Goal: Complete application form: Complete application form

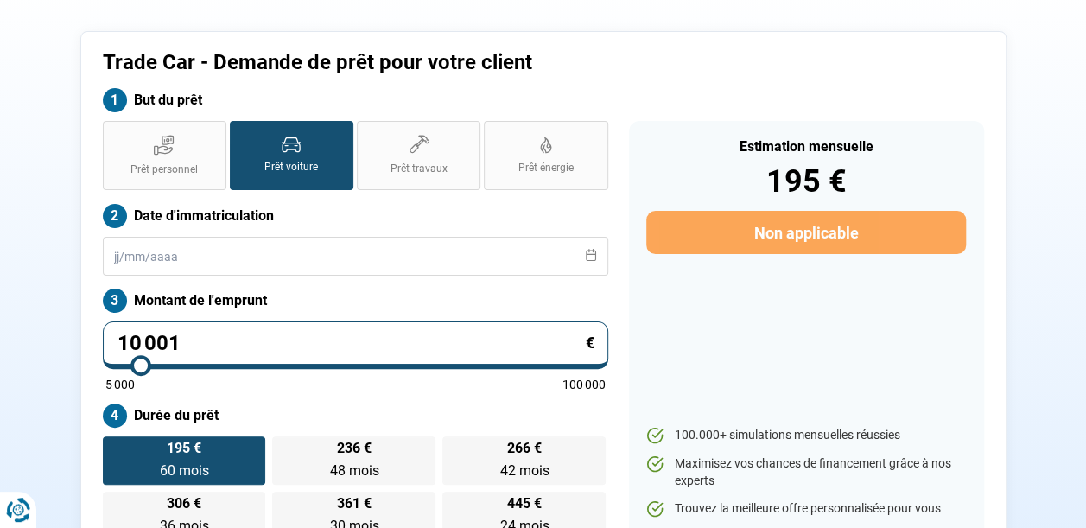
type input "10 250"
type input "10250"
type input "10 500"
type input "10500"
type input "10 750"
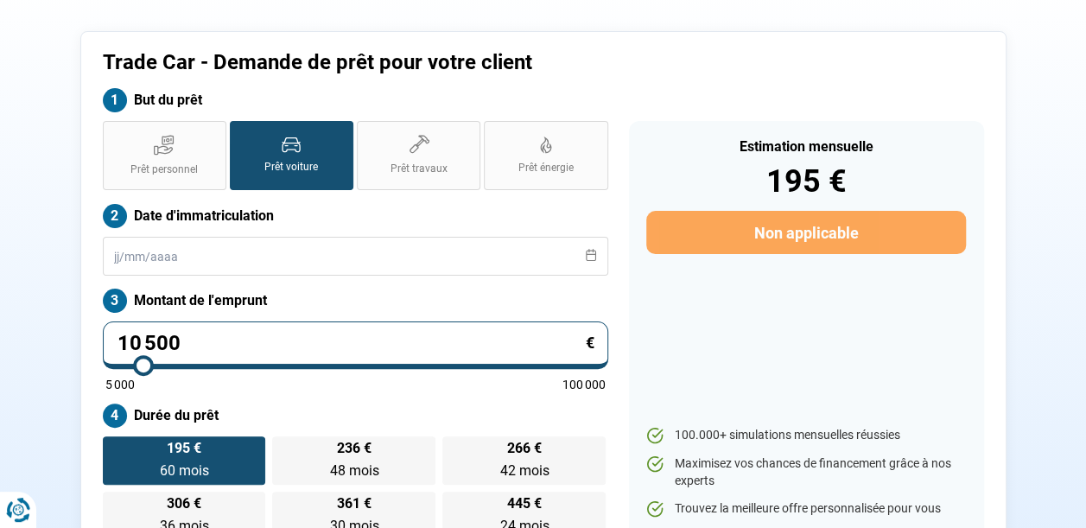
type input "10750"
type input "11 000"
type input "11000"
type input "11 250"
type input "11250"
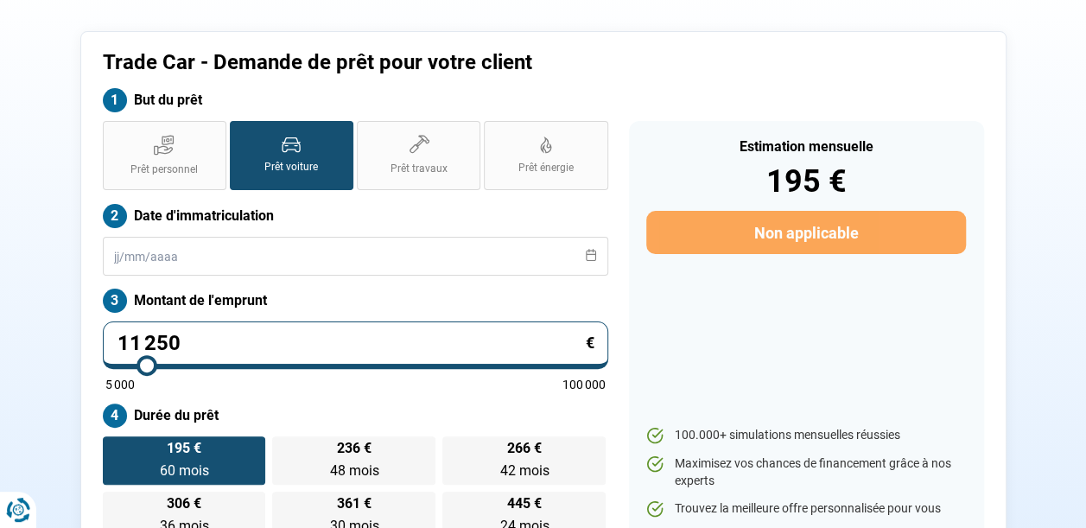
type input "11 500"
type input "11500"
type input "11 750"
type input "11750"
type input "12 000"
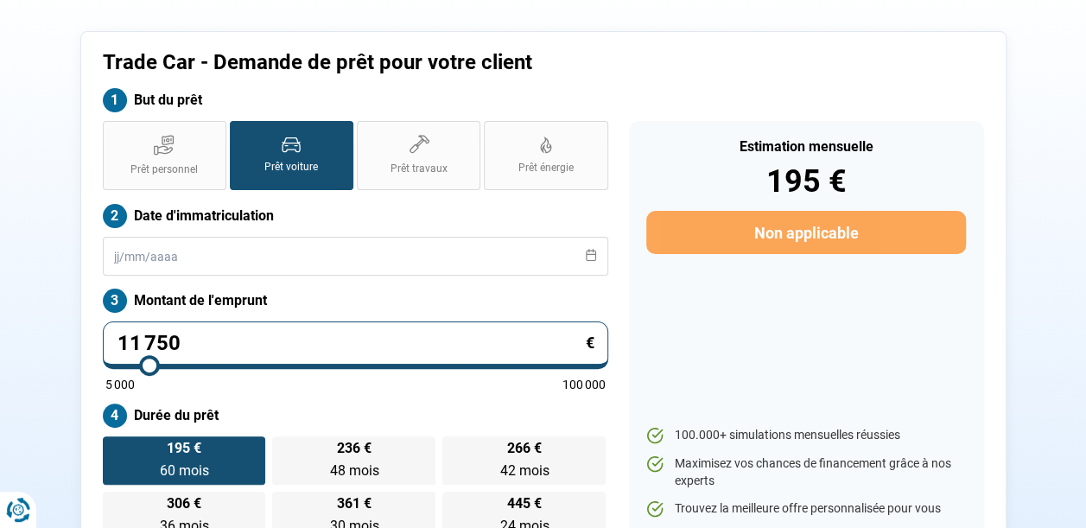
type input "12000"
type input "12 250"
type input "12250"
type input "12 500"
type input "12500"
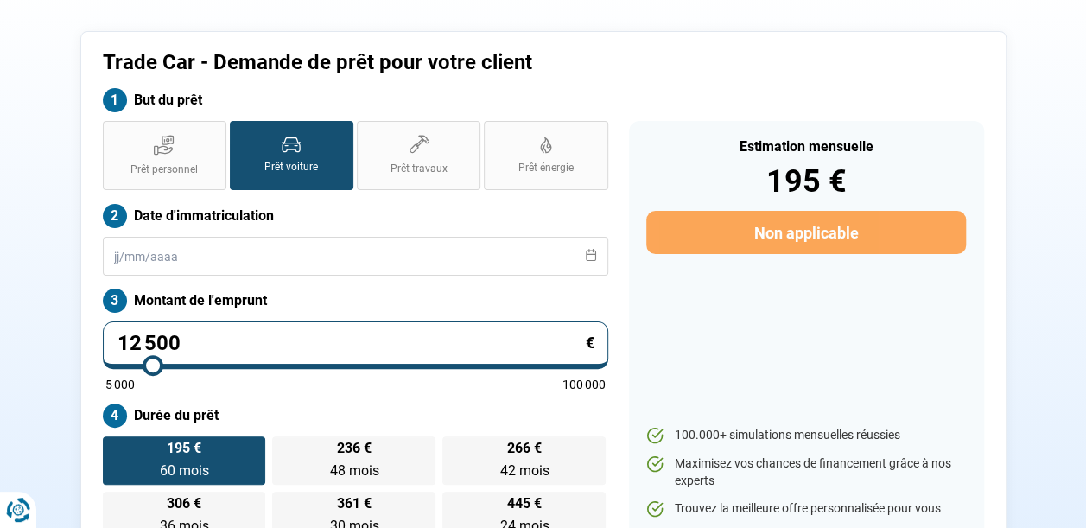
type input "12 750"
type input "12750"
type input "13 000"
type input "13000"
type input "13 250"
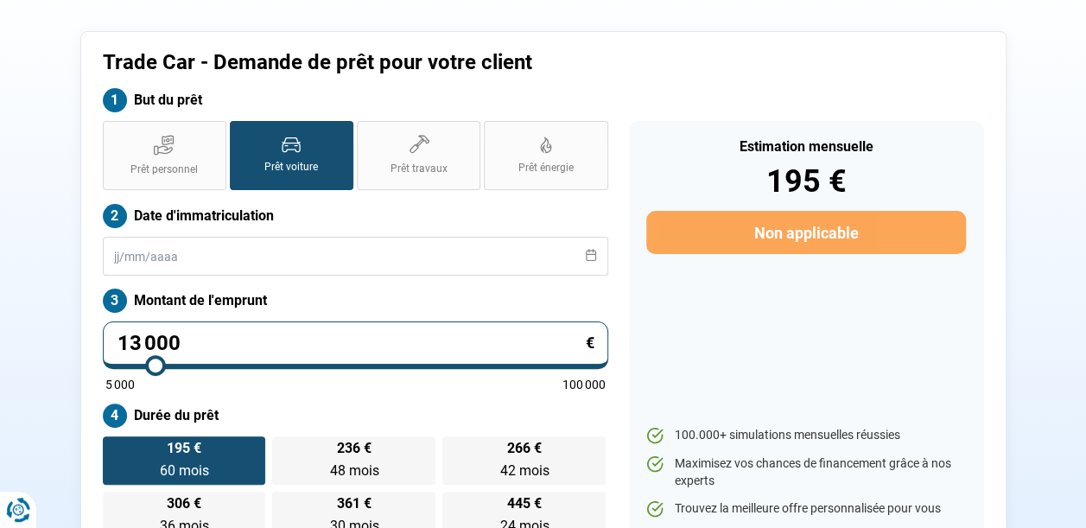
type input "13250"
type input "13 500"
type input "13500"
type input "13 750"
type input "13750"
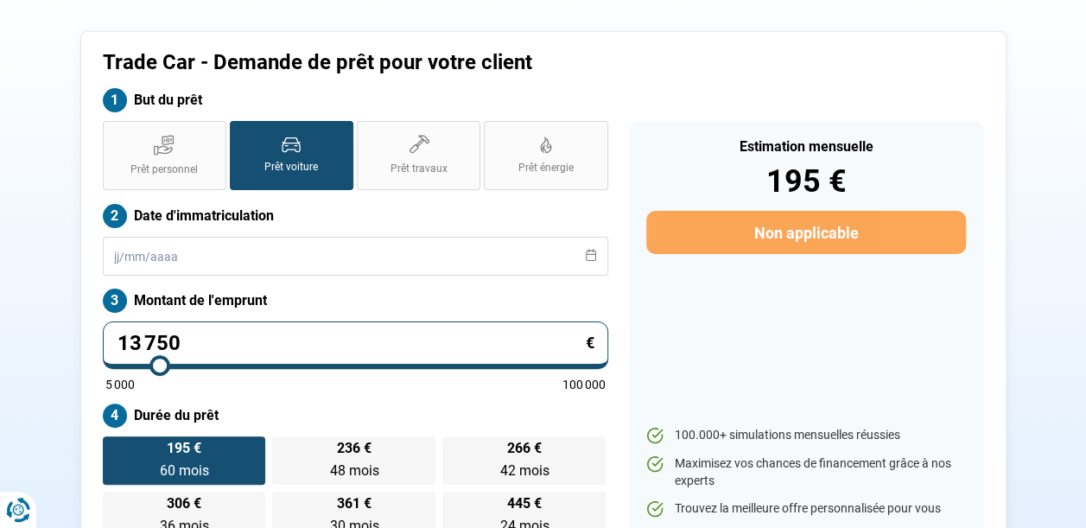
type input "14 000"
type input "14000"
type input "14 250"
type input "14250"
type input "14 500"
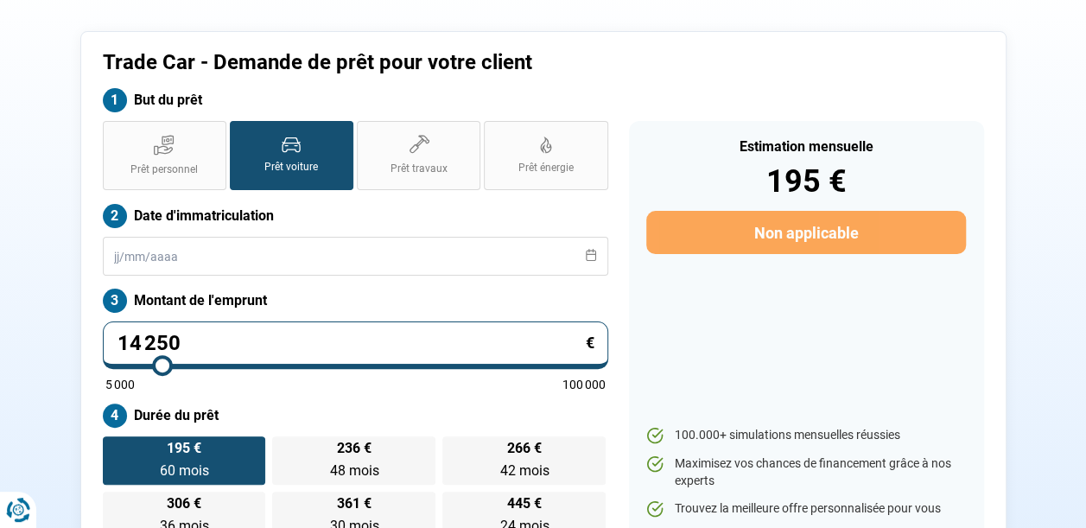
type input "14500"
type input "14 750"
type input "14750"
type input "15 000"
type input "15000"
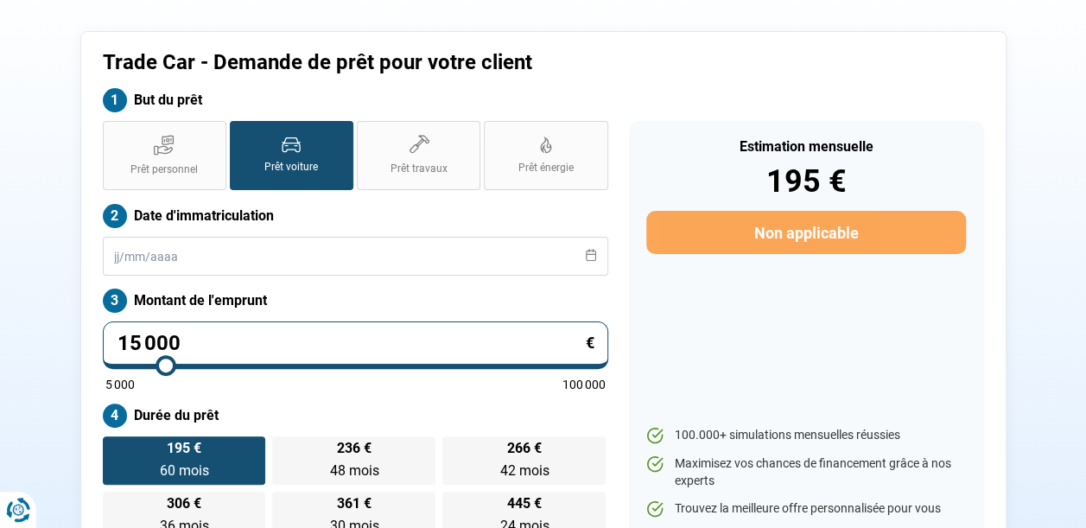
type input "15 250"
type input "15250"
type input "15 500"
type input "15500"
type input "15 750"
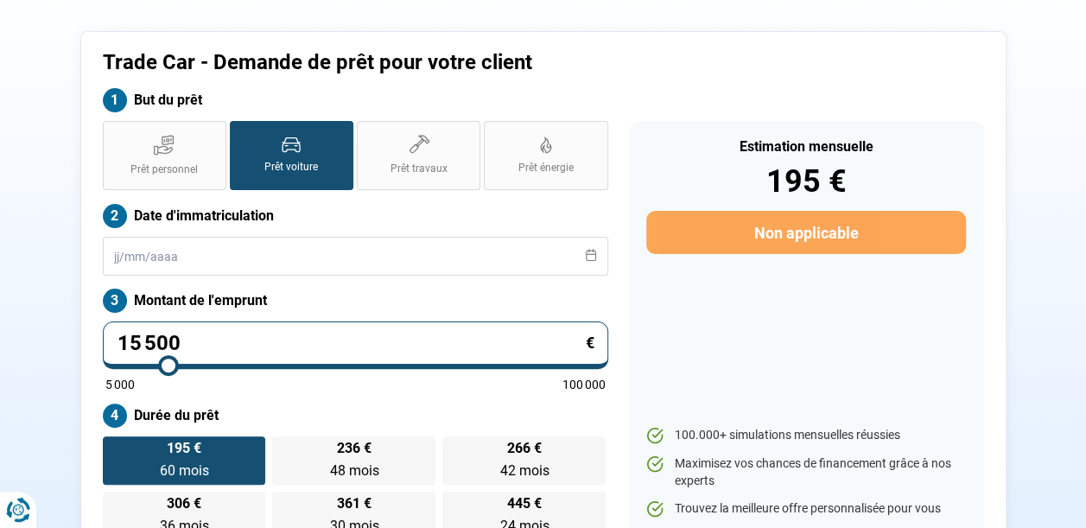
type input "15750"
type input "16 000"
type input "16000"
type input "16 250"
type input "16250"
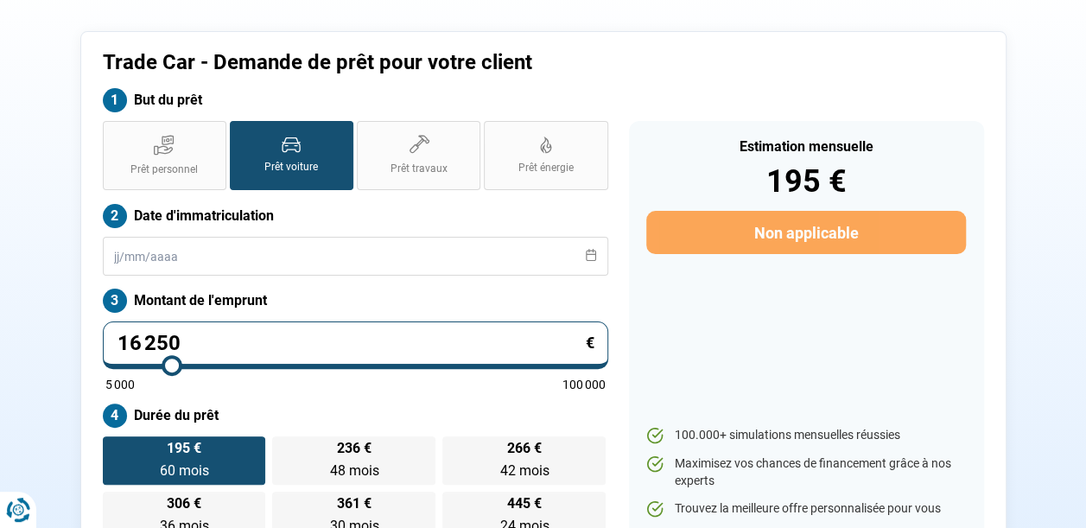
type input "16 500"
type input "16500"
type input "16 750"
type input "16750"
type input "17 000"
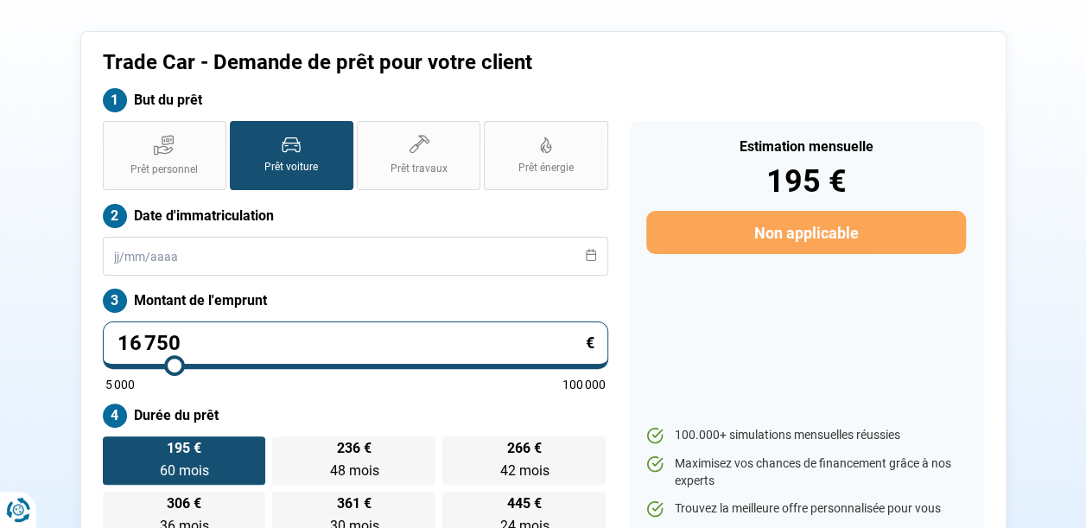
type input "17000"
type input "17 250"
type input "17250"
type input "17 500"
type input "17500"
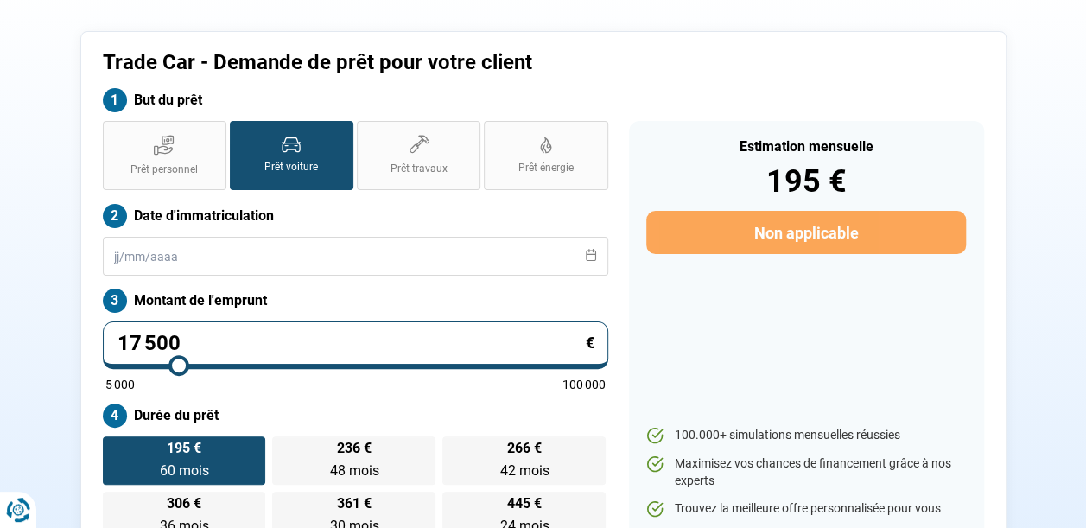
type input "17 750"
type input "17750"
type input "18 000"
type input "18000"
type input "18 250"
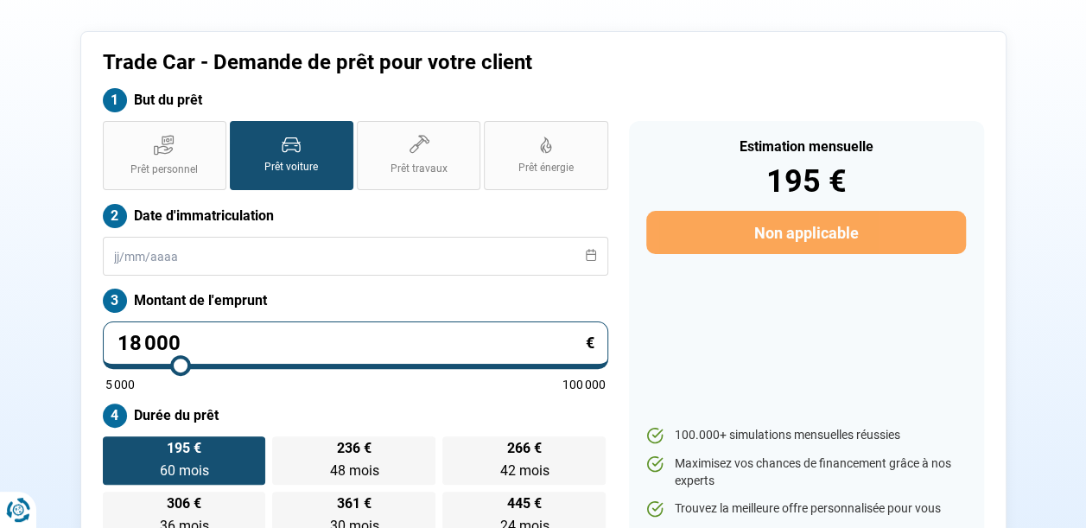
type input "18250"
type input "18 500"
type input "18500"
type input "18 750"
type input "18750"
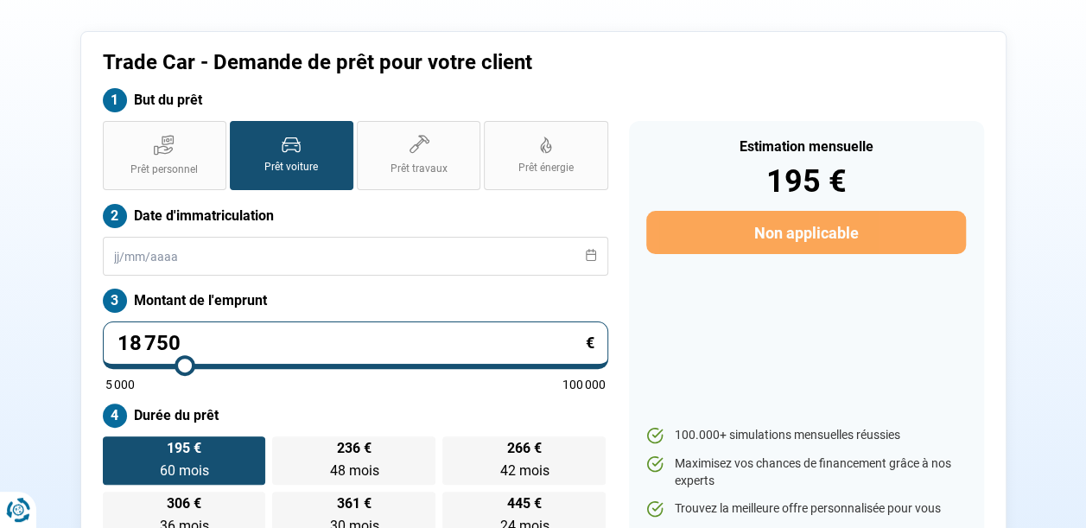
type input "19 000"
drag, startPoint x: 139, startPoint y: 373, endPoint x: 186, endPoint y: 375, distance: 46.7
type input "19000"
click at [186, 367] on input "range" at bounding box center [355, 365] width 500 height 3
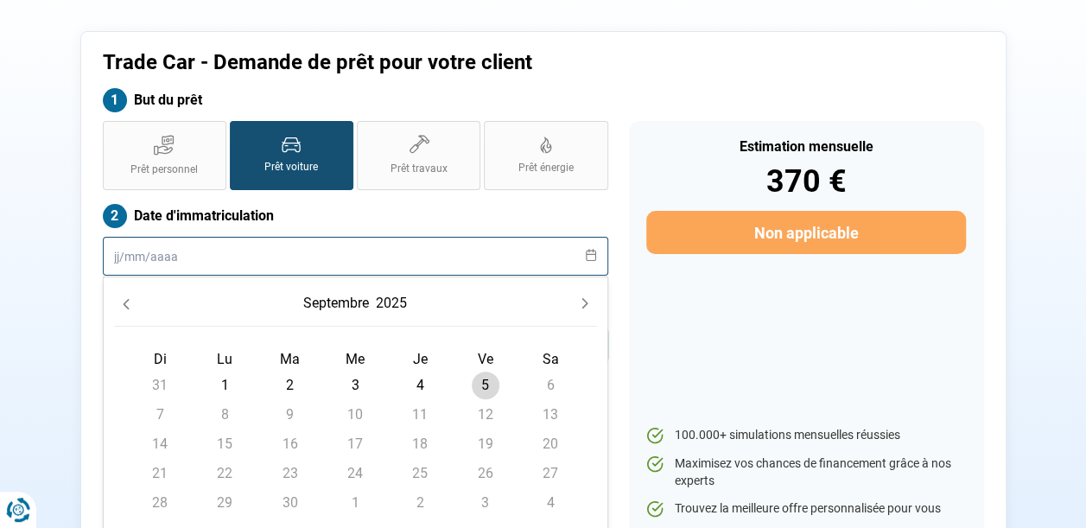
click at [116, 264] on input "text" at bounding box center [355, 256] width 505 height 39
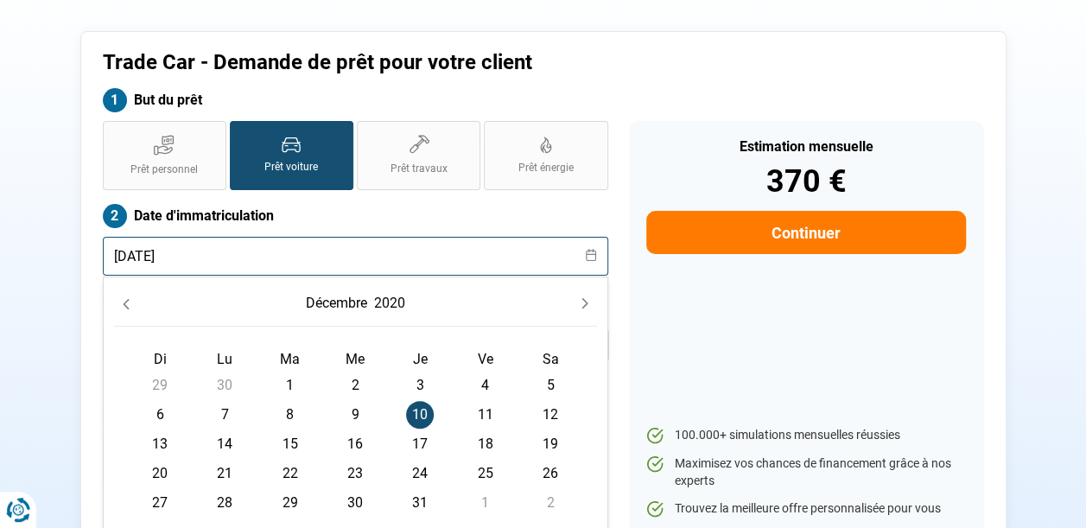
type input "[DATE]"
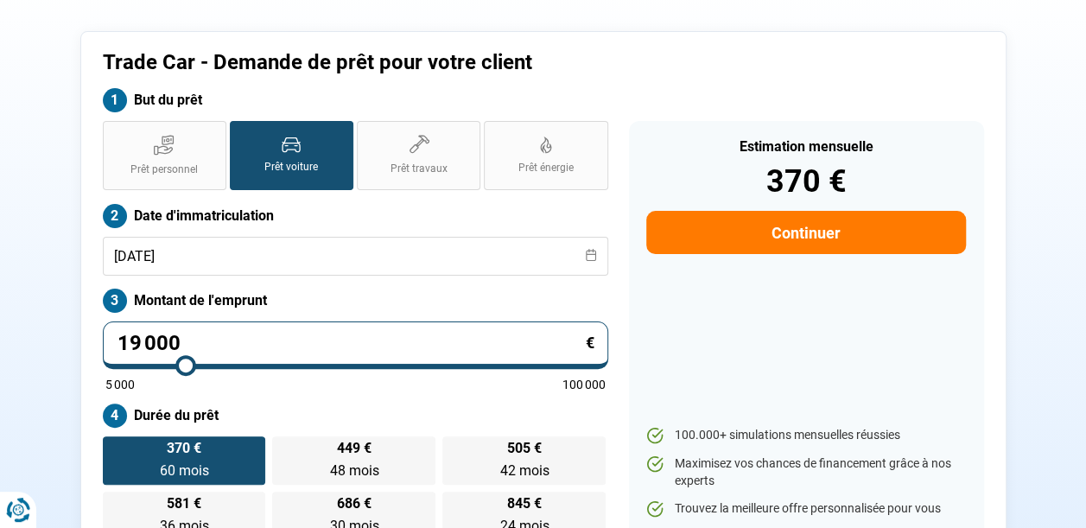
click at [40, 350] on section "Trade Car - Demande de prêt pour votre client But du prêt Prêt personnel Prêt v…" at bounding box center [543, 295] width 1086 height 638
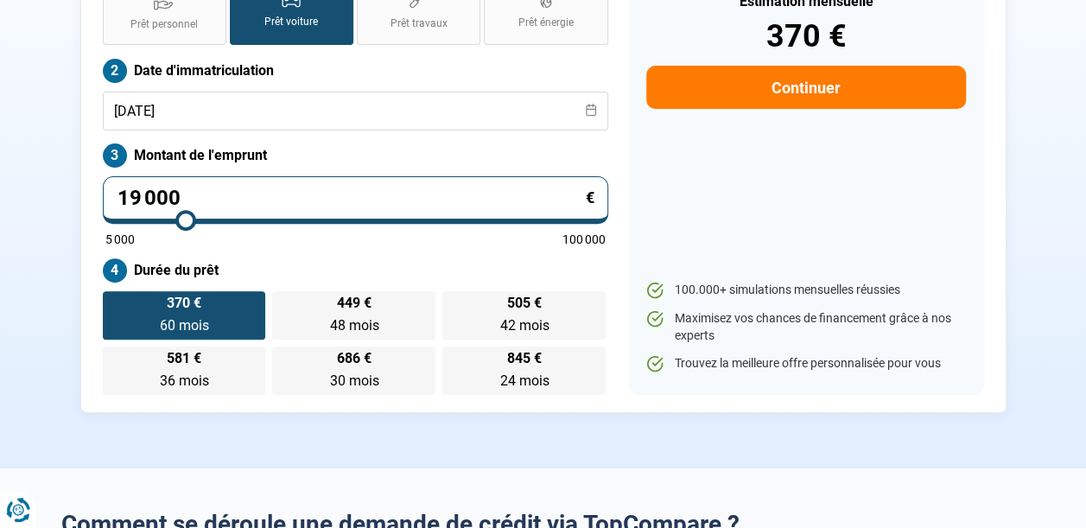
scroll to position [228, 0]
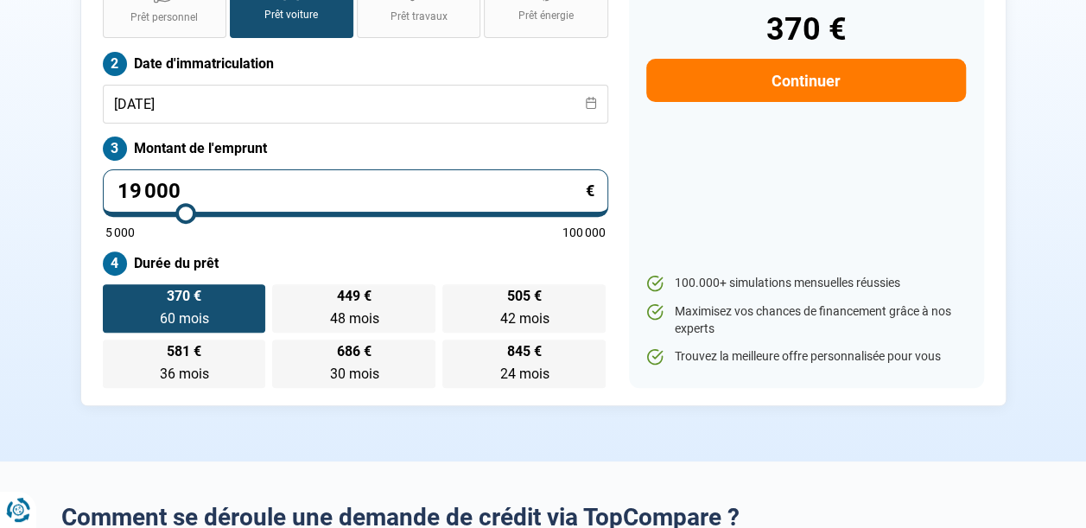
type input "18 750"
type input "18750"
type input "18 500"
type input "18500"
type input "18 250"
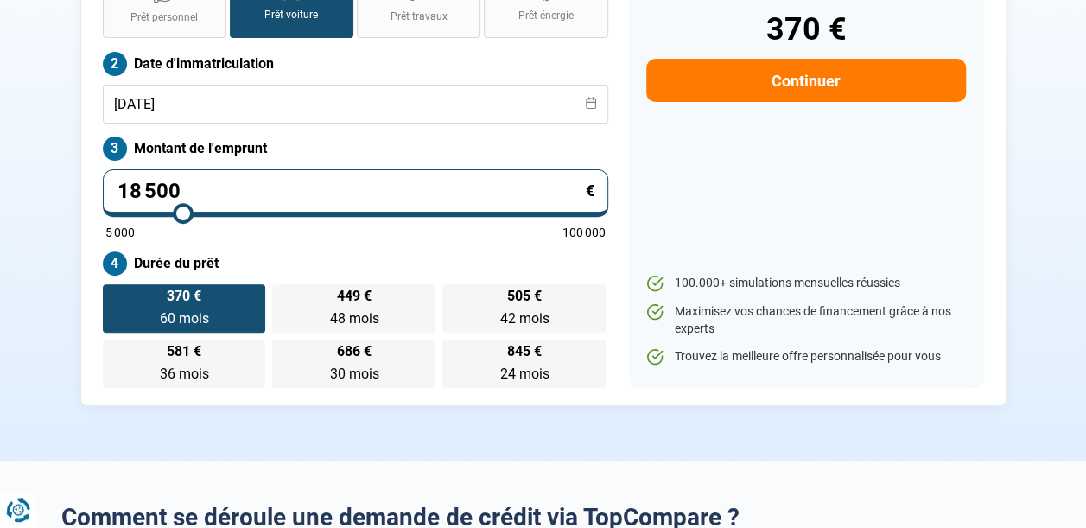
type input "18250"
type input "18 000"
type input "18000"
click at [180, 213] on input "range" at bounding box center [355, 213] width 500 height 3
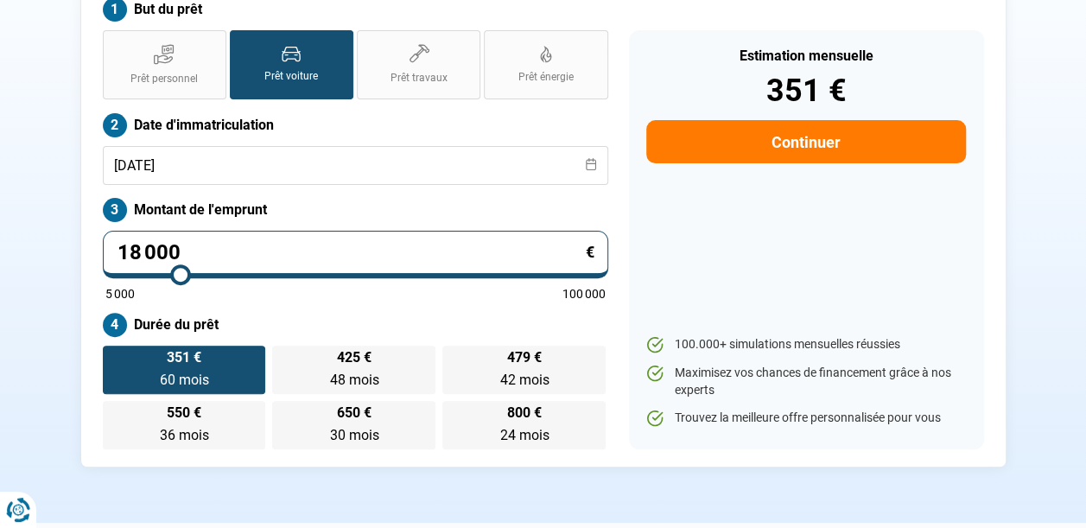
scroll to position [170, 0]
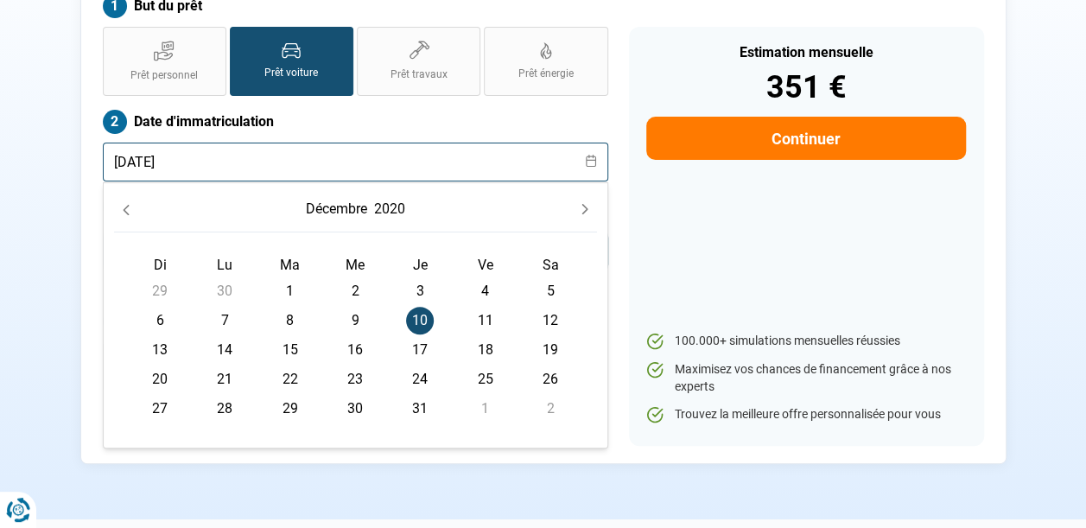
click at [187, 164] on input "[DATE]" at bounding box center [355, 162] width 505 height 39
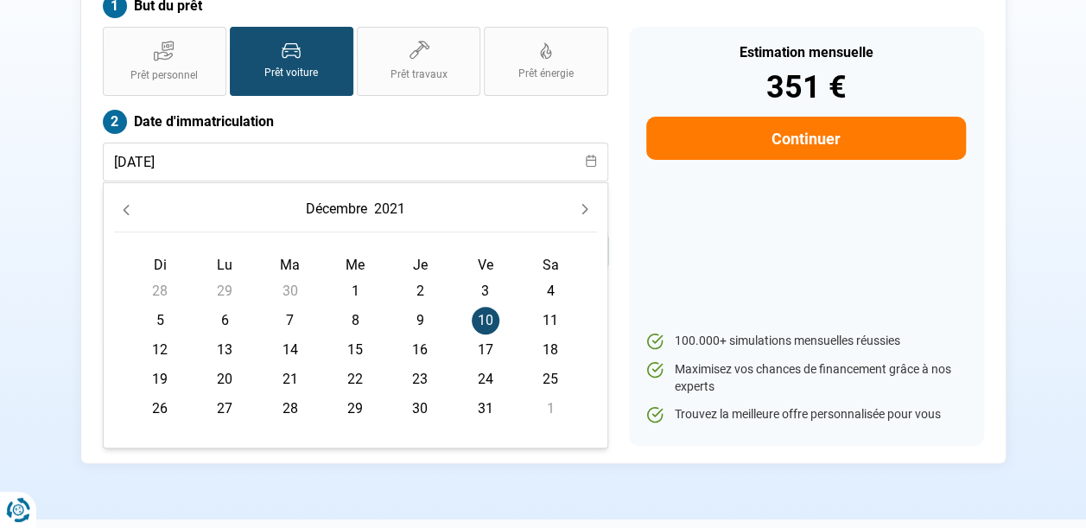
click at [9, 333] on section "Trade Car - Demande de prêt pour votre client But du prêt Prêt personnel Prêt v…" at bounding box center [543, 201] width 1086 height 638
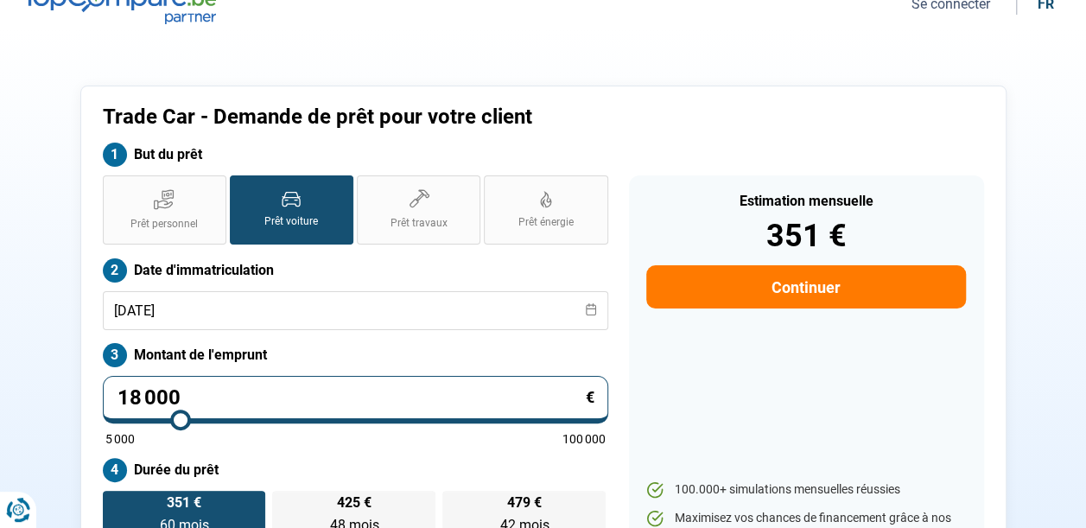
scroll to position [47, 0]
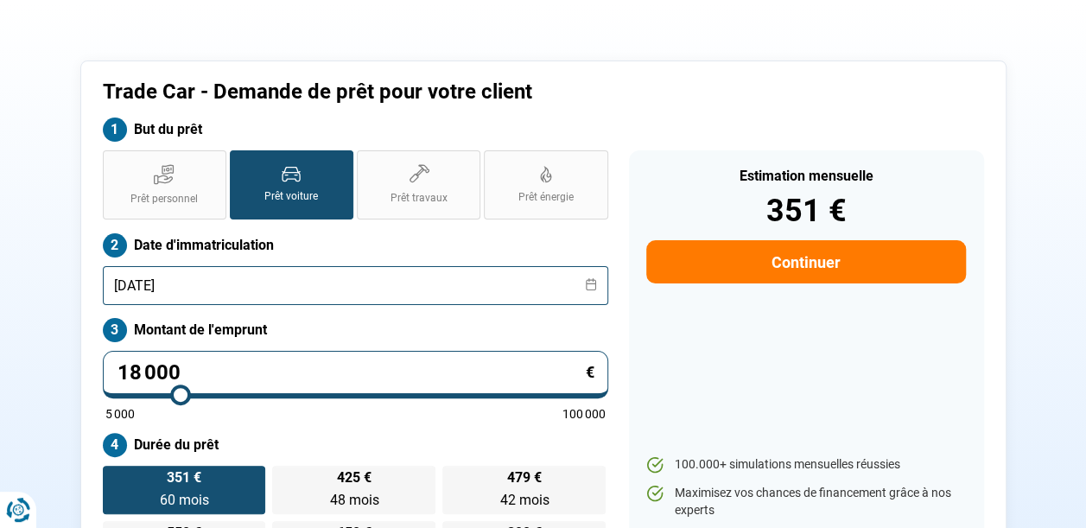
click at [190, 283] on input "[DATE]" at bounding box center [355, 285] width 505 height 39
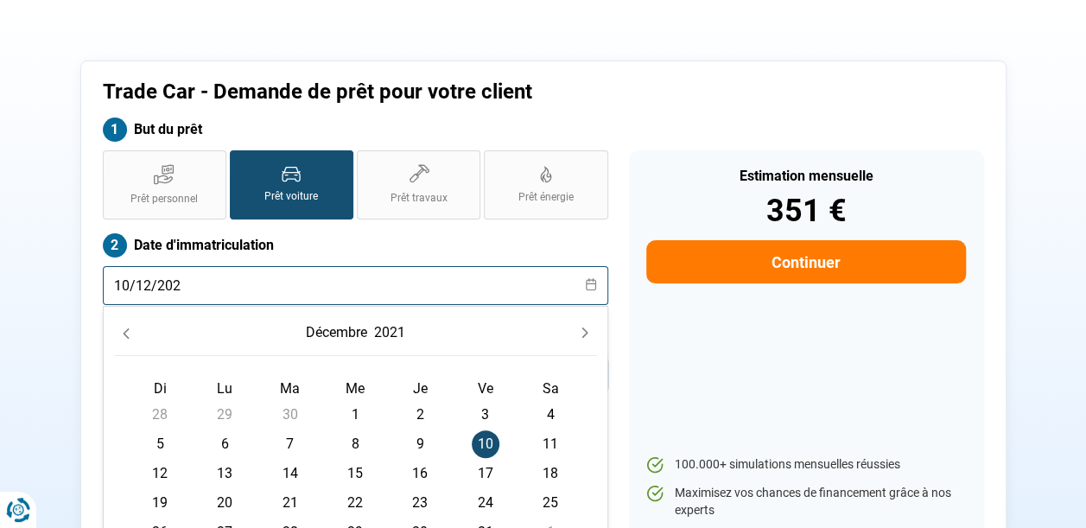
type input "[DATE]"
radio input "false"
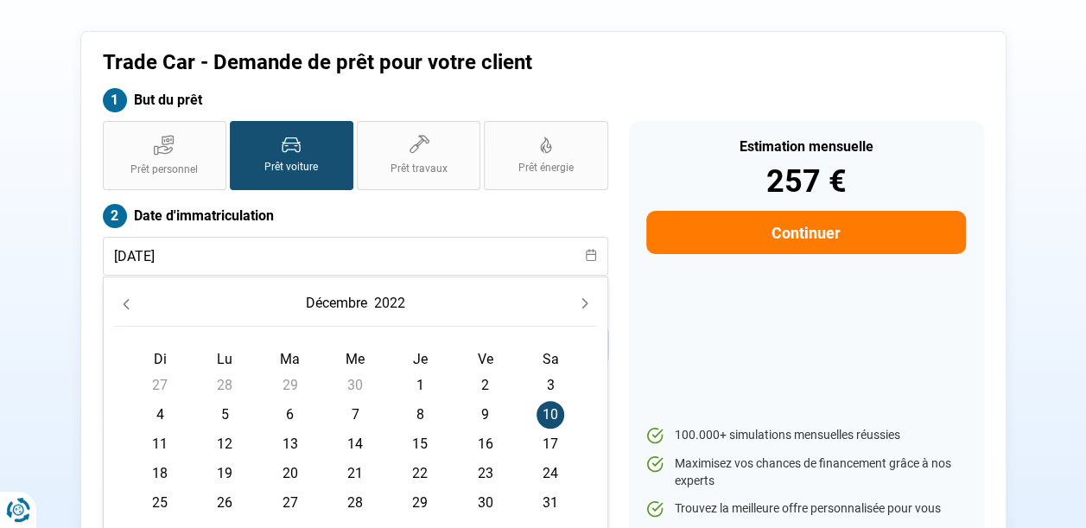
click at [27, 339] on section "Trade Car - Demande de prêt pour votre client But du prêt Prêt personnel Prêt v…" at bounding box center [543, 295] width 1086 height 638
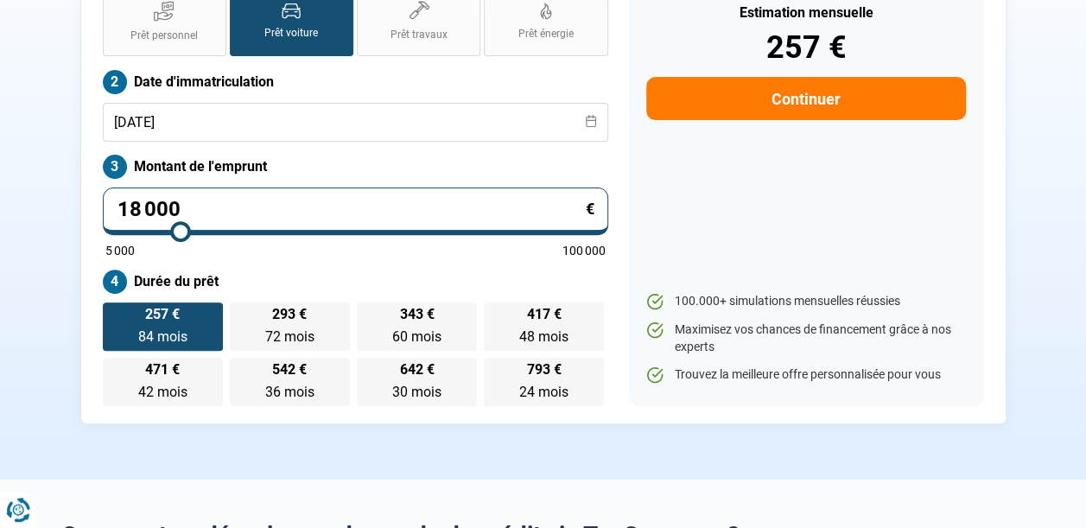
scroll to position [214, 0]
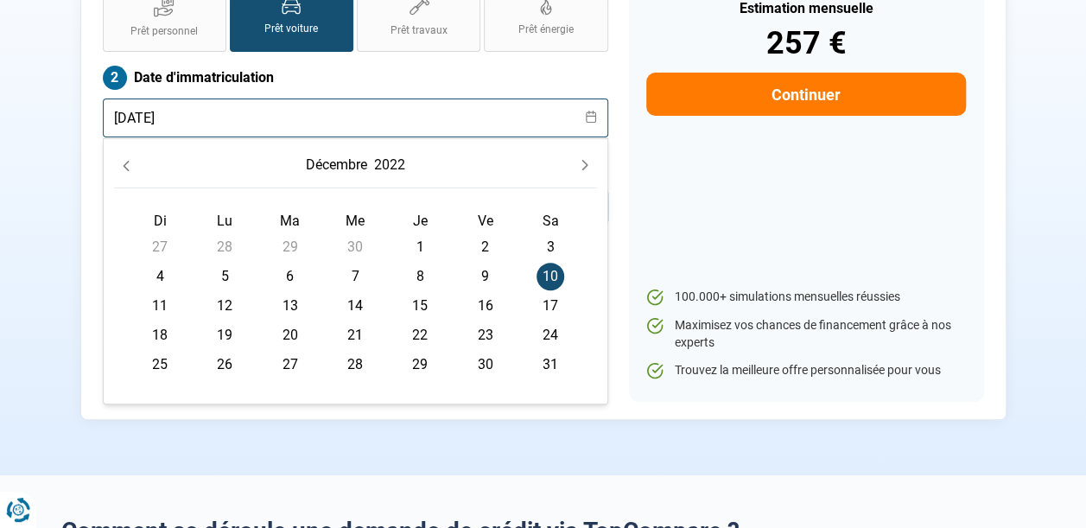
click at [185, 114] on input "[DATE]" at bounding box center [355, 117] width 505 height 39
type input "[DATE]"
radio input "true"
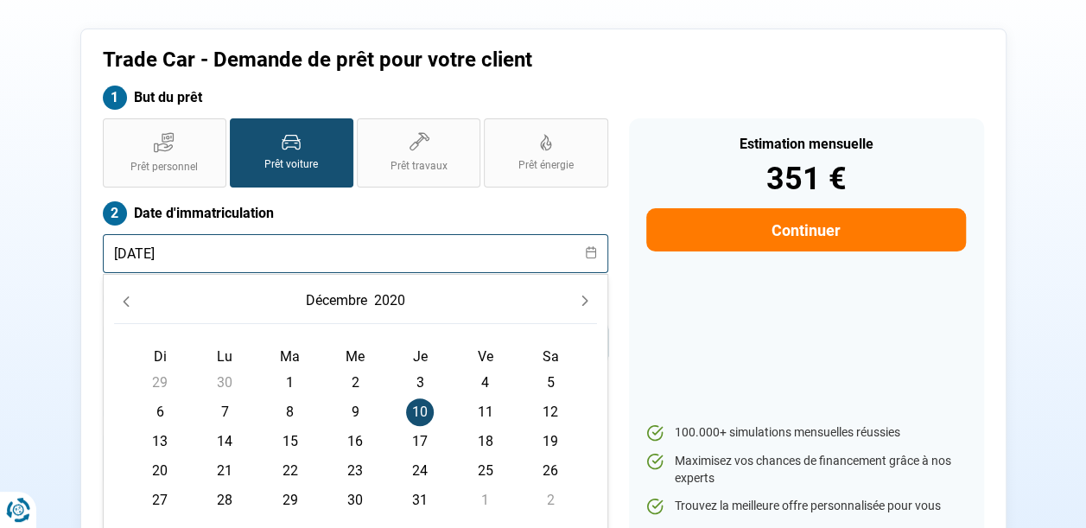
scroll to position [76, 0]
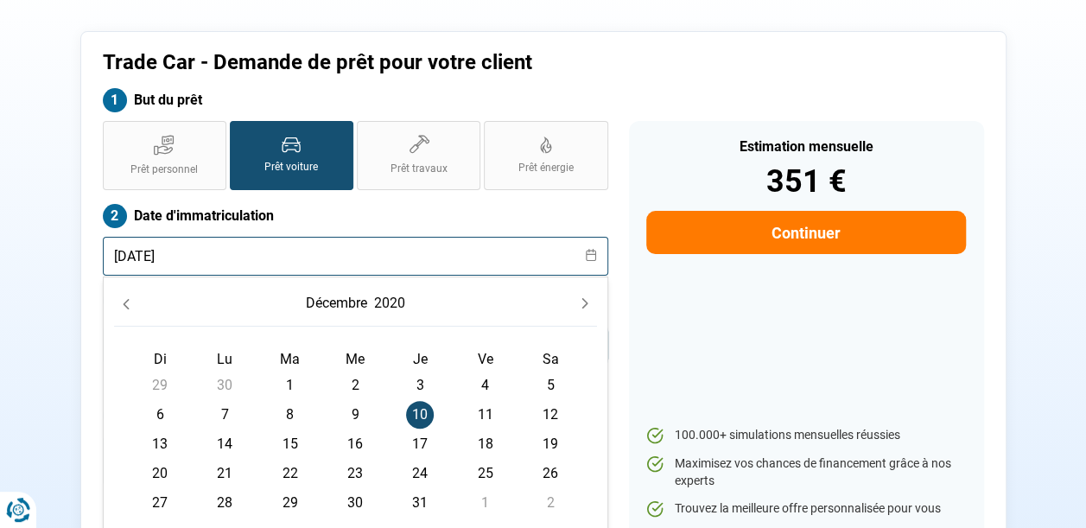
type input "[DATE]"
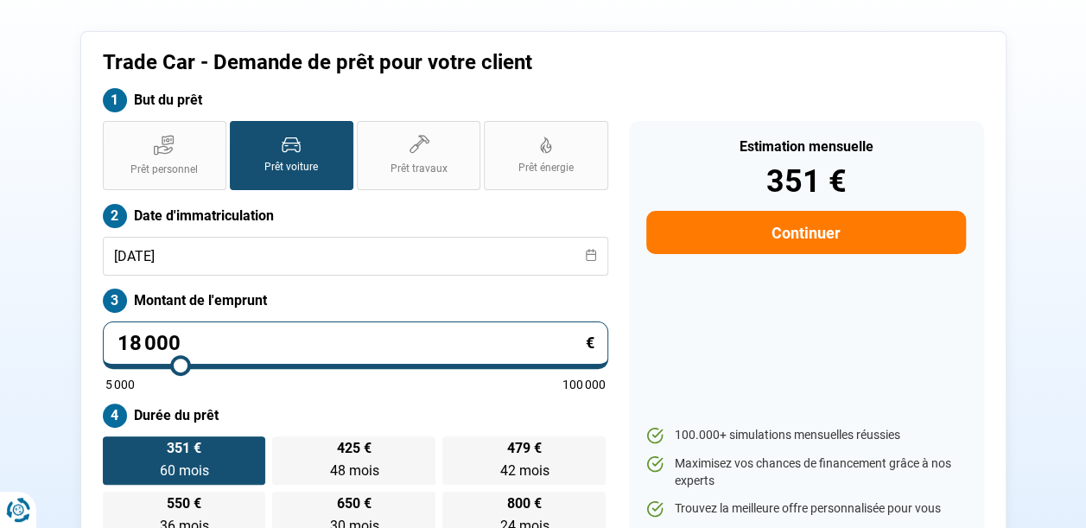
click at [29, 294] on section "Trade Car - Demande de prêt pour votre client But du prêt Prêt personnel Prêt v…" at bounding box center [543, 295] width 1086 height 638
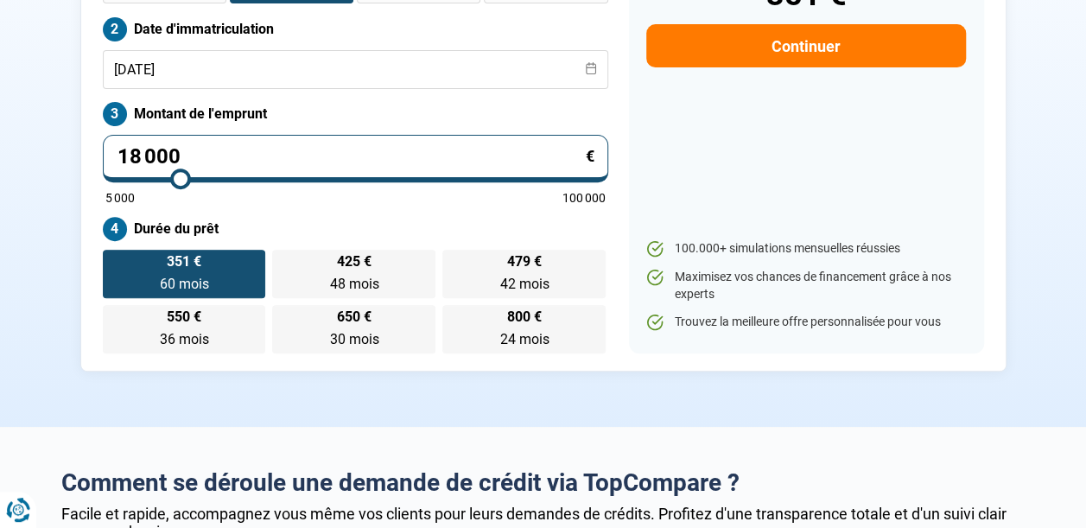
scroll to position [266, 0]
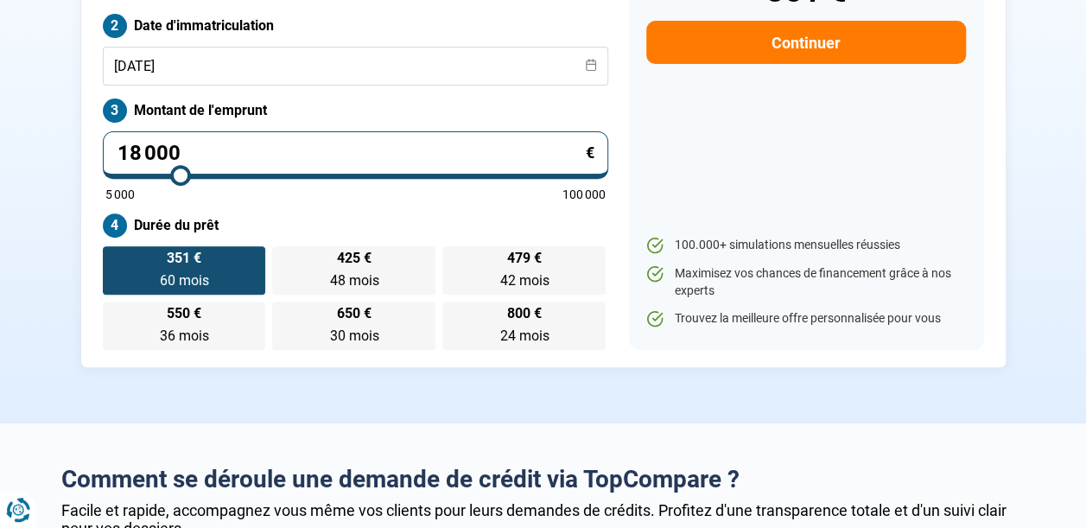
click at [858, 46] on button "Continuer" at bounding box center [805, 42] width 319 height 43
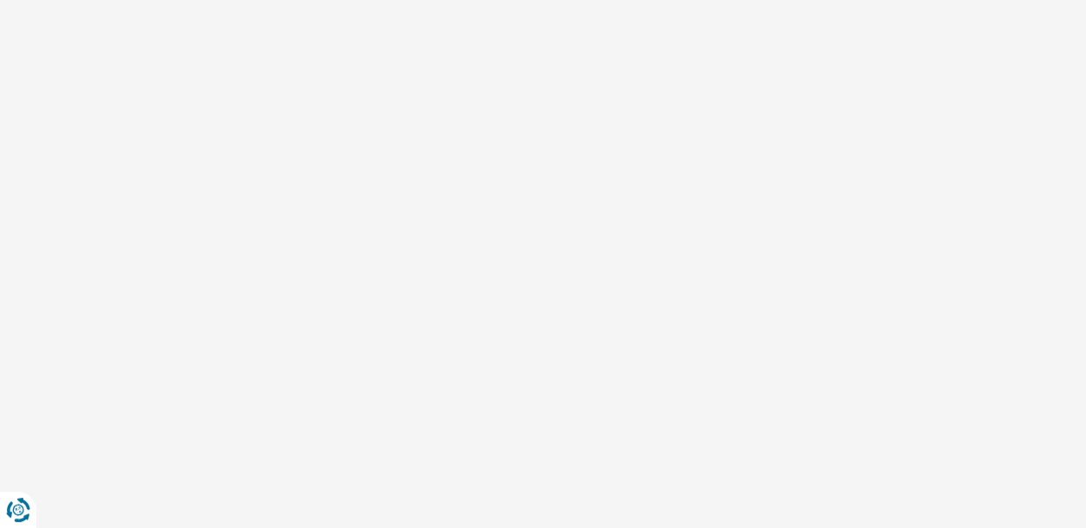
scroll to position [207, 0]
select select "32"
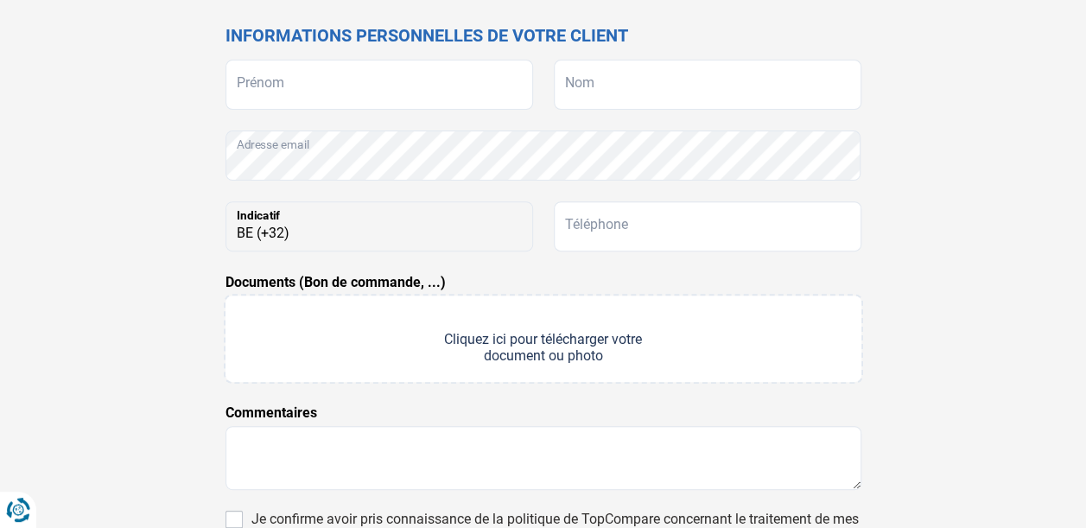
scroll to position [0, 0]
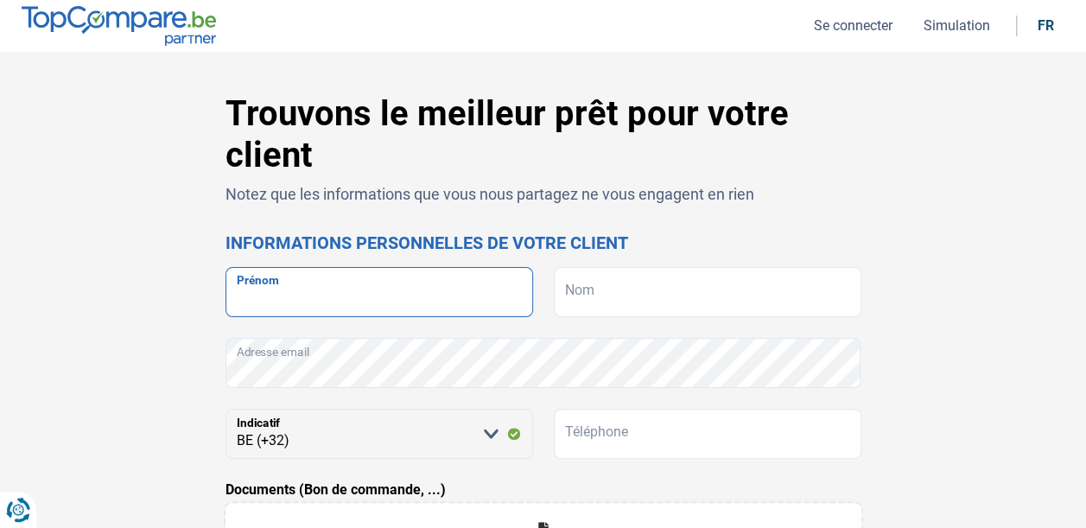
click at [301, 290] on input "Prénom" at bounding box center [379, 292] width 308 height 50
type input "[PERSON_NAME]"
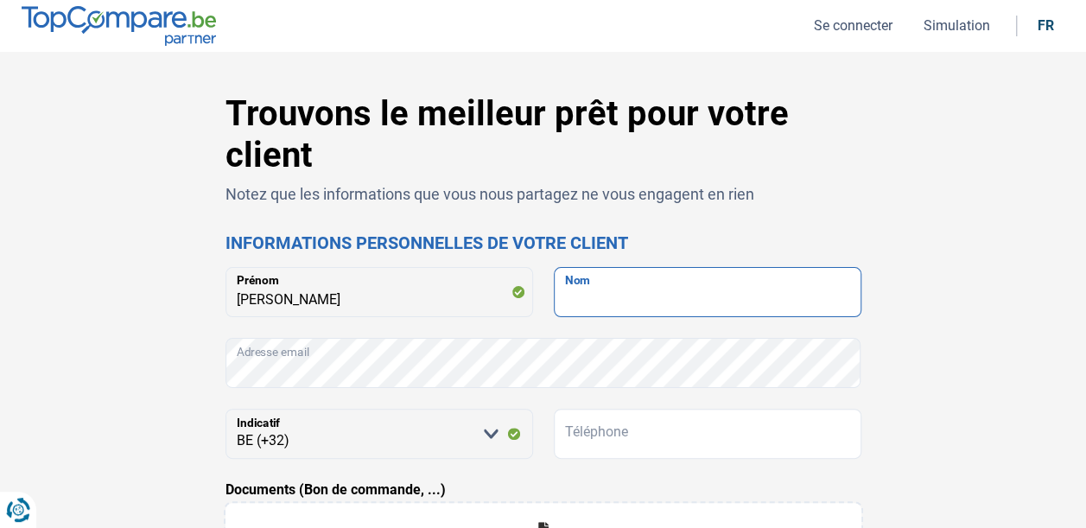
click at [606, 302] on input "Nom" at bounding box center [708, 292] width 308 height 50
click at [622, 301] on input "[PERSON_NAME]" at bounding box center [708, 292] width 308 height 50
type input "[PERSON_NAME]"
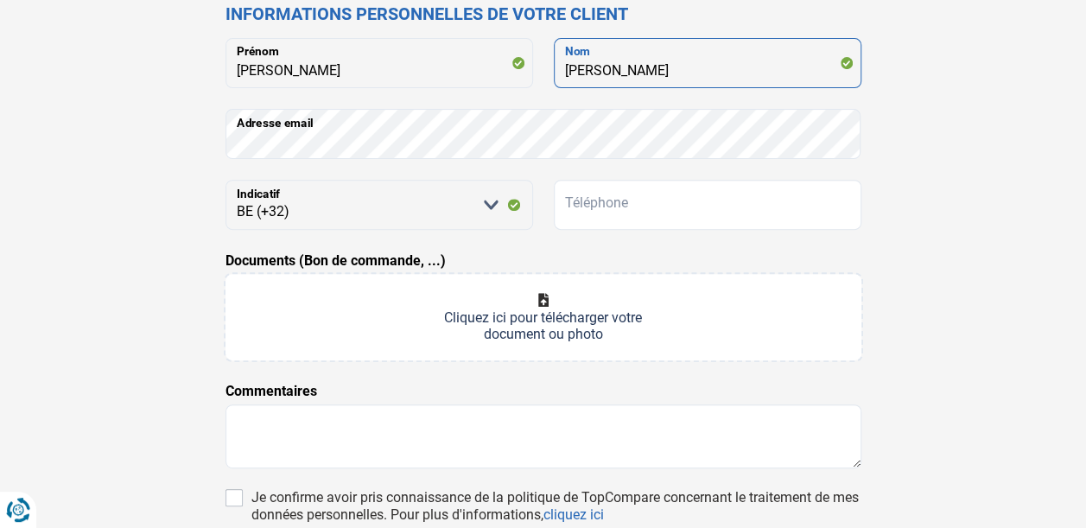
scroll to position [230, 0]
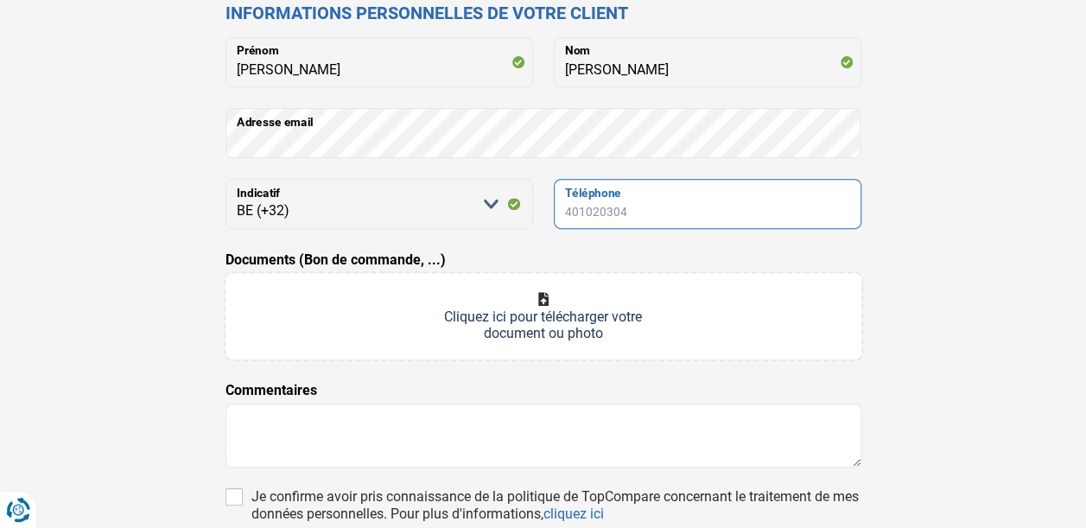
click at [577, 203] on input "Téléphone" at bounding box center [708, 204] width 308 height 50
type input "475385378"
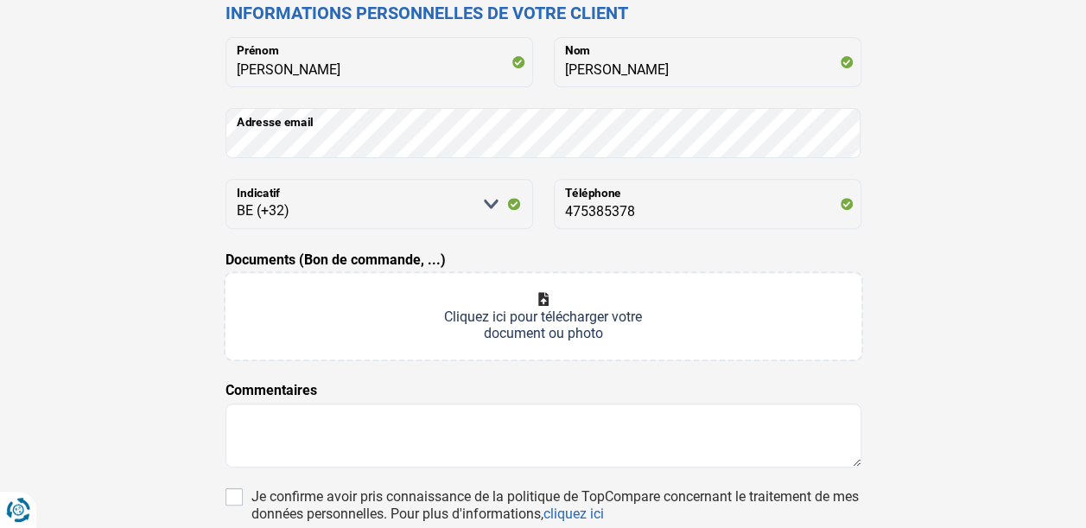
click at [110, 212] on div "Trouvons le meilleur prêt pour votre client Notez que les informations que vous…" at bounding box center [543, 283] width 985 height 840
click at [236, 494] on input "Je confirme avoir pris connaissance de la politique de TopCompare concernant le…" at bounding box center [233, 496] width 17 height 17
checkbox input "true"
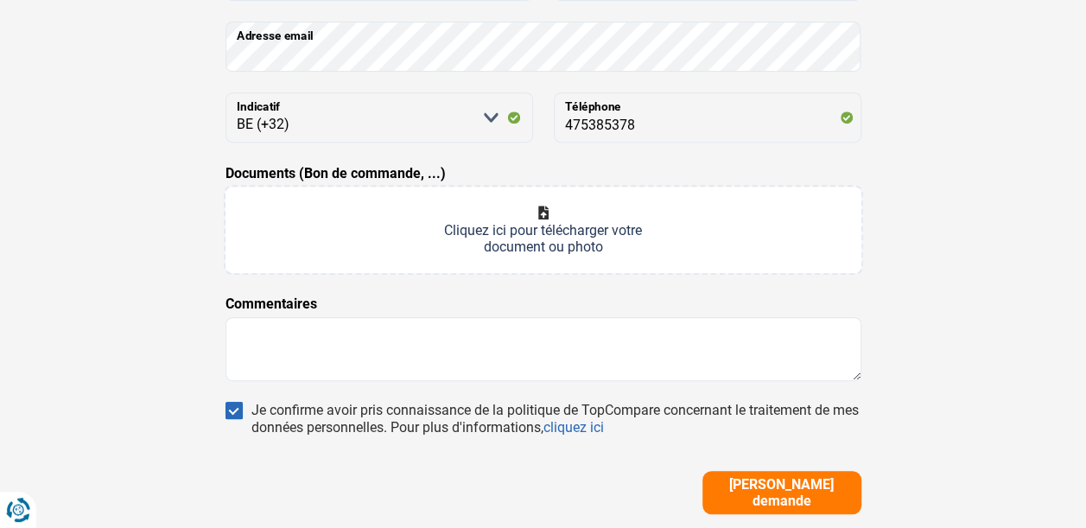
scroll to position [314, 0]
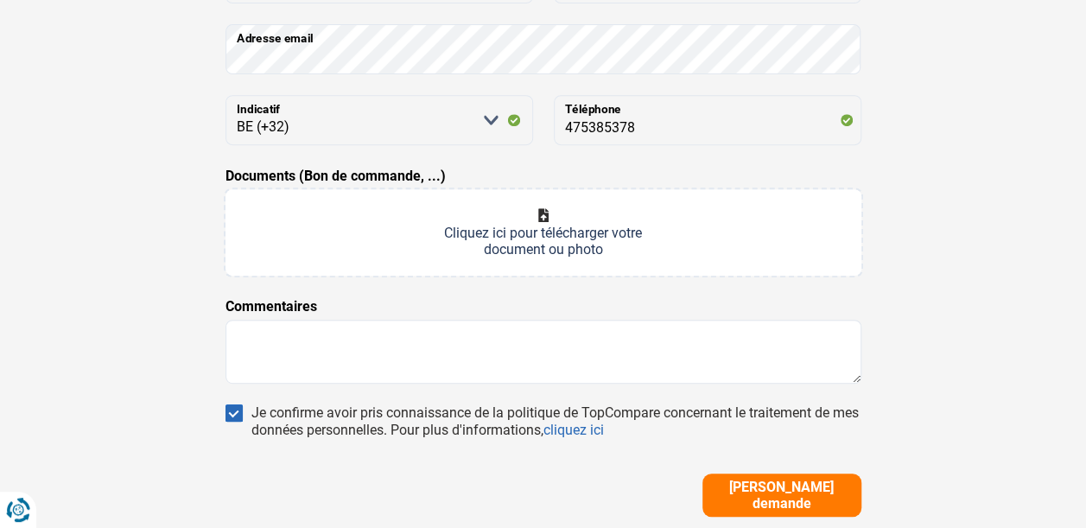
click at [518, 213] on input "Documents (Bon de commande, ...)" at bounding box center [543, 232] width 636 height 86
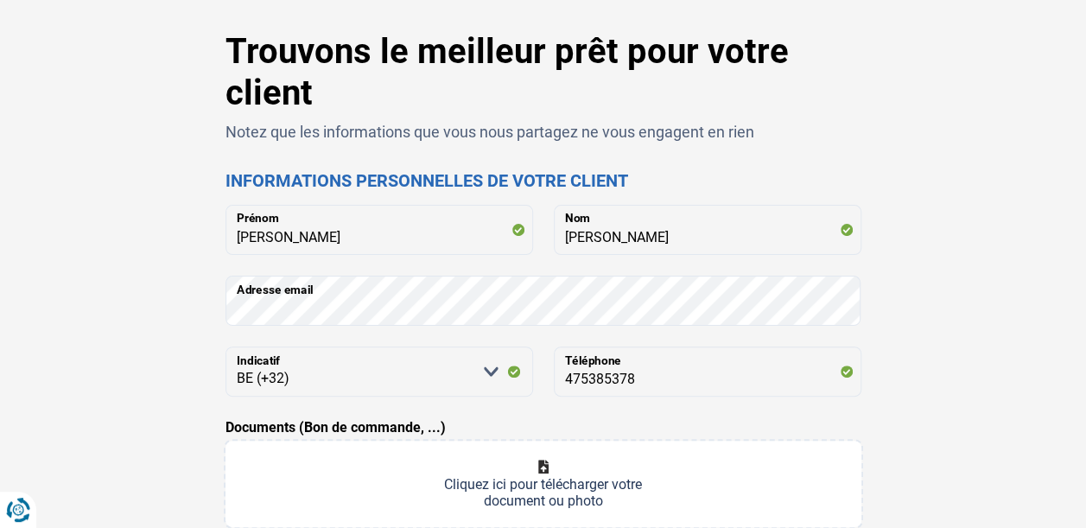
scroll to position [0, 0]
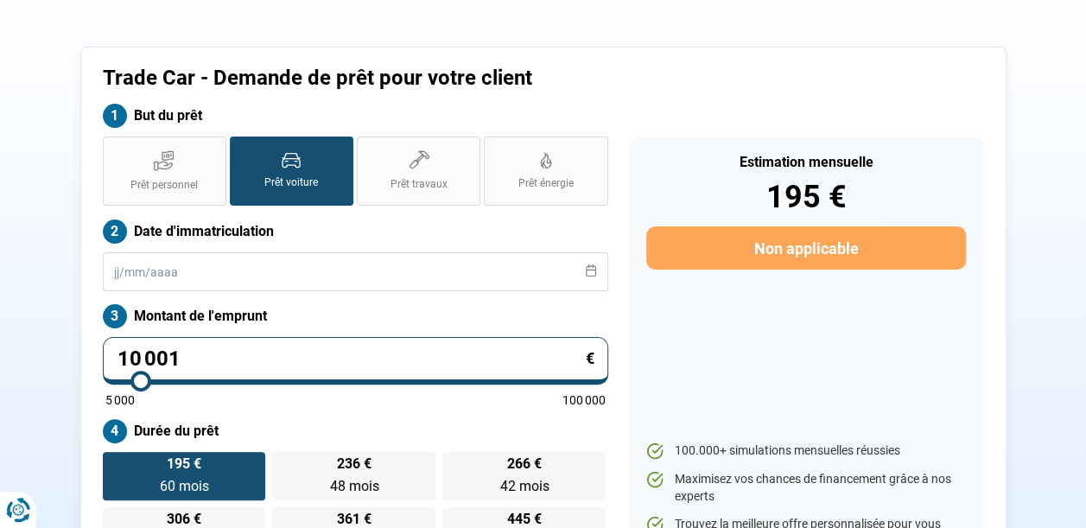
scroll to position [76, 0]
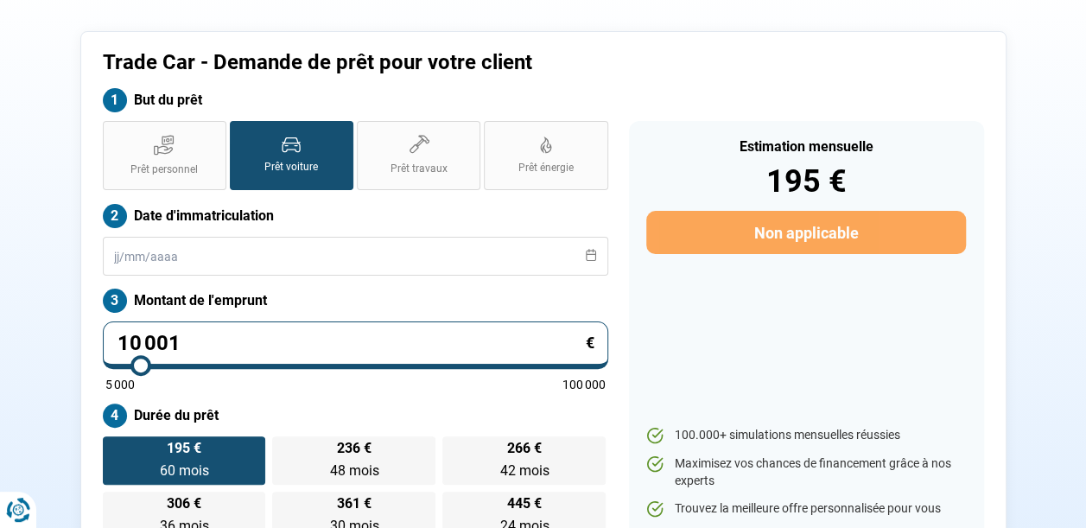
type input "10 500"
type input "10500"
type input "10 750"
type input "10750"
type input "11 000"
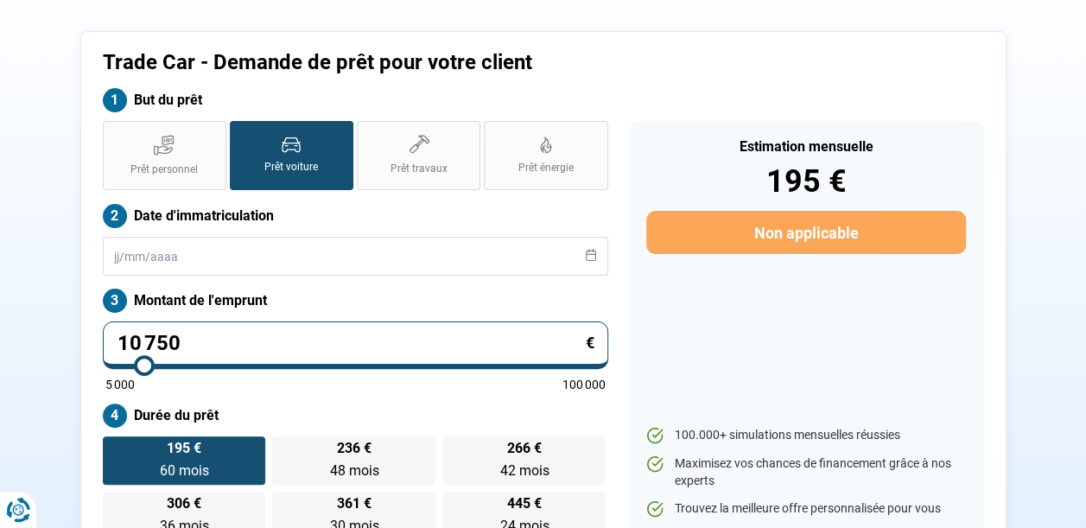
type input "11000"
type input "11 250"
type input "11250"
type input "11 500"
type input "11500"
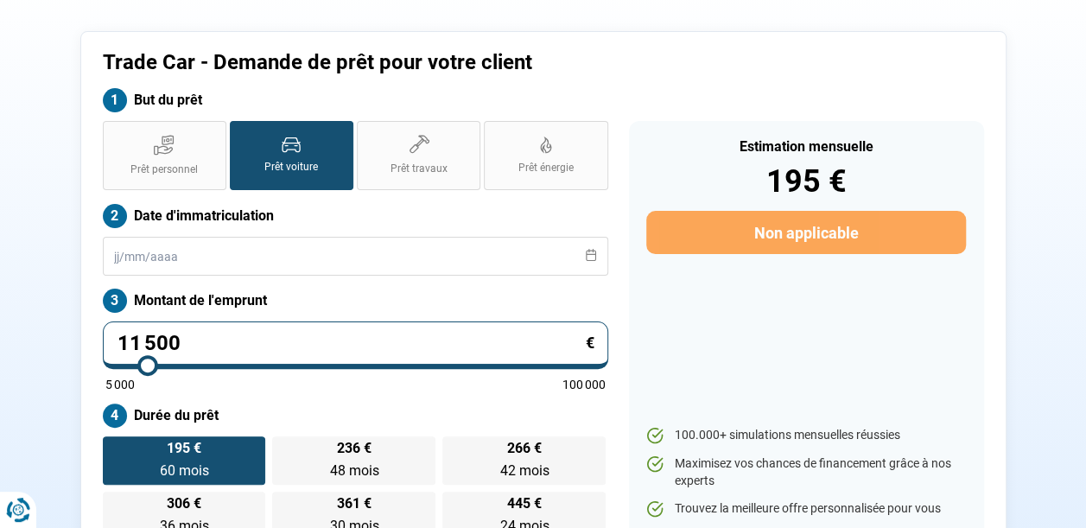
type input "11 750"
type input "11750"
type input "12 000"
type input "12000"
type input "12 250"
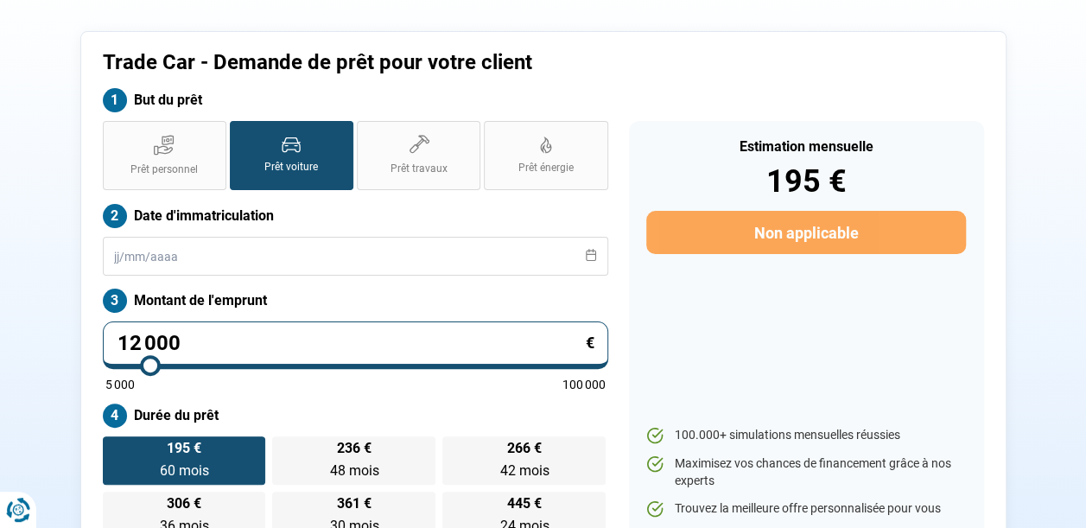
type input "12250"
type input "12 500"
type input "12500"
type input "12 750"
type input "12750"
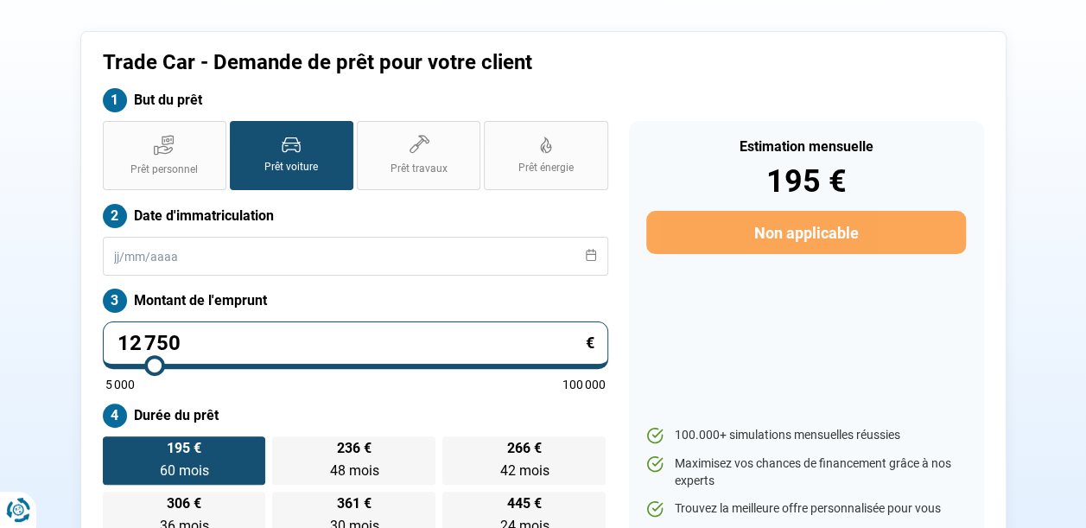
type input "13 000"
type input "13000"
type input "13 250"
type input "13250"
type input "13 500"
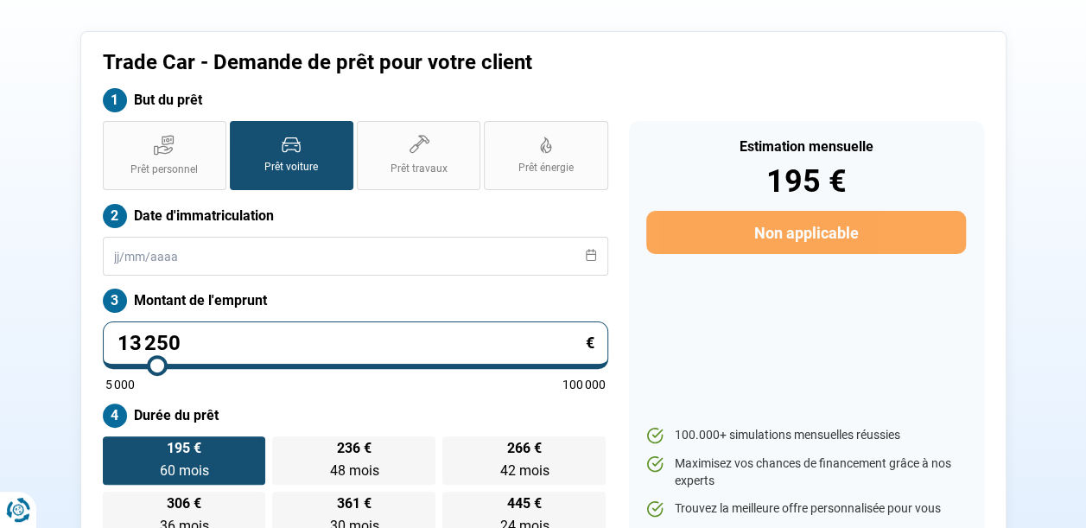
type input "13500"
type input "13 750"
type input "13750"
type input "14 000"
type input "14000"
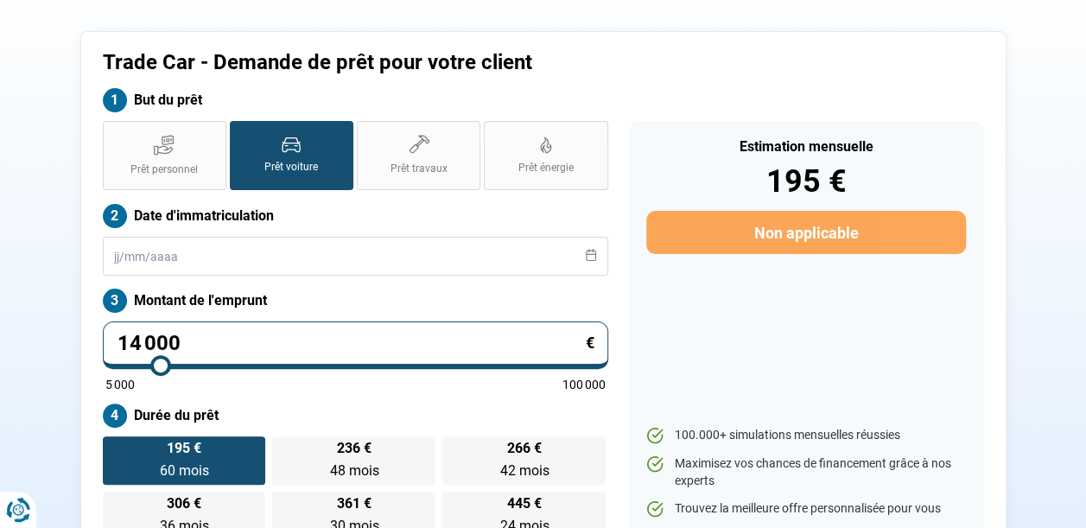
type input "14 250"
type input "14250"
type input "14 500"
type input "14500"
type input "14 750"
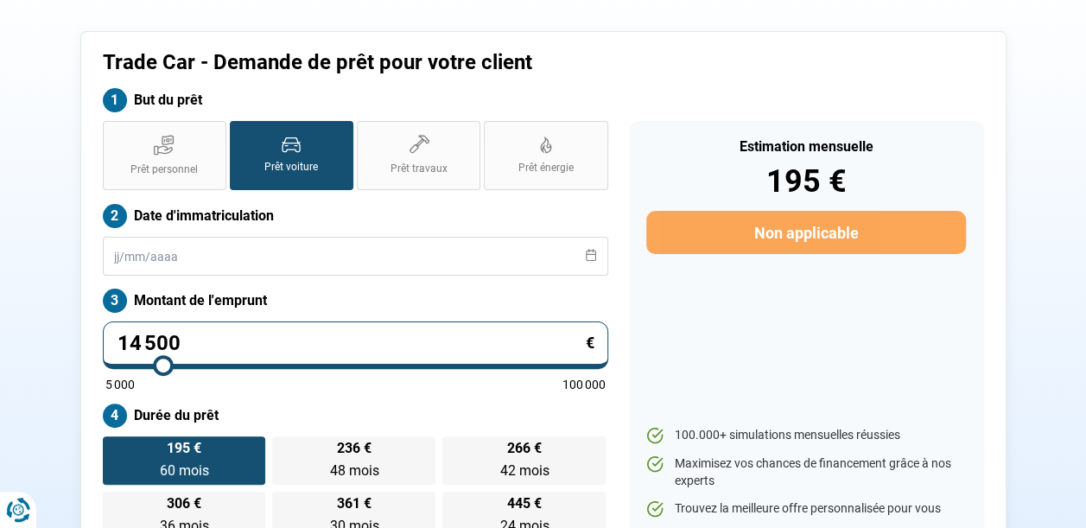
type input "14750"
type input "15 000"
type input "15000"
type input "14 750"
type input "14750"
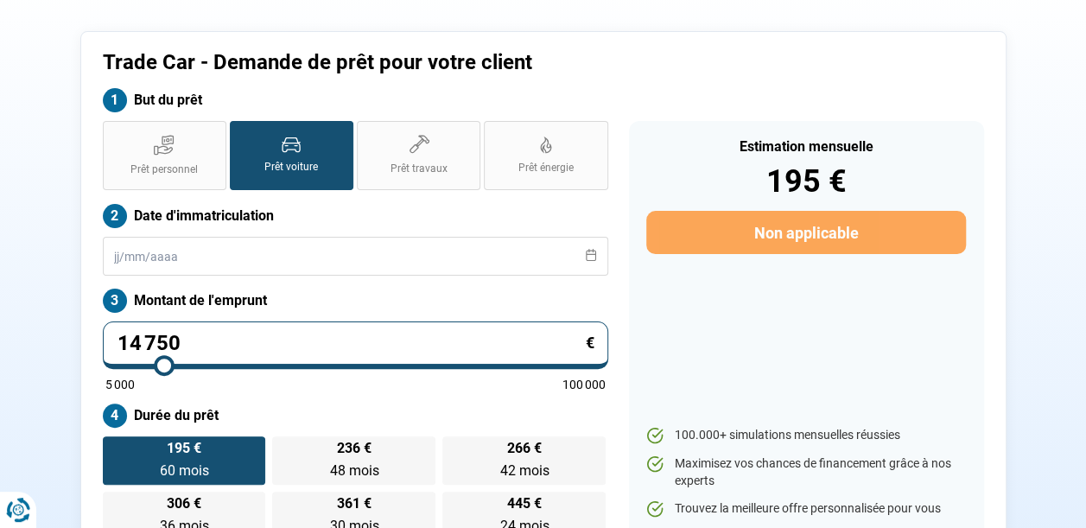
type input "14 500"
type input "14500"
type input "14 250"
type input "14250"
type input "14 000"
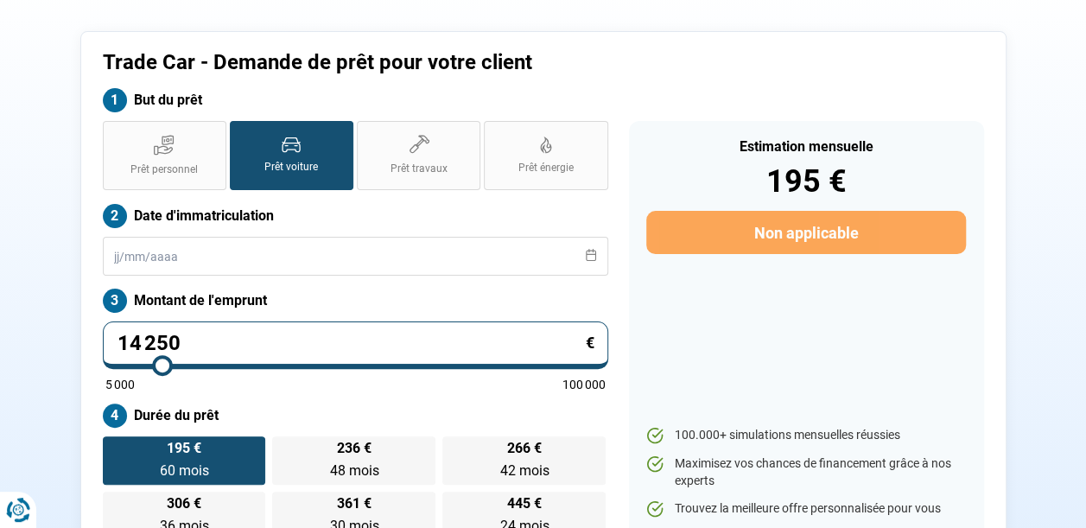
type input "14000"
type input "13 750"
type input "13750"
type input "13 500"
type input "13500"
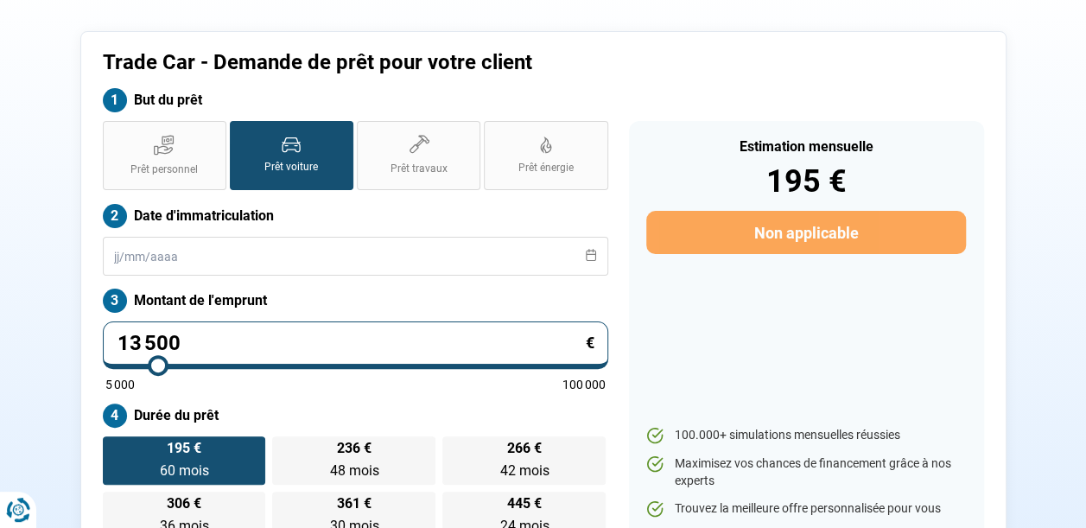
type input "13 750"
type input "13750"
type input "14 000"
drag, startPoint x: 142, startPoint y: 363, endPoint x: 160, endPoint y: 372, distance: 20.1
type input "14000"
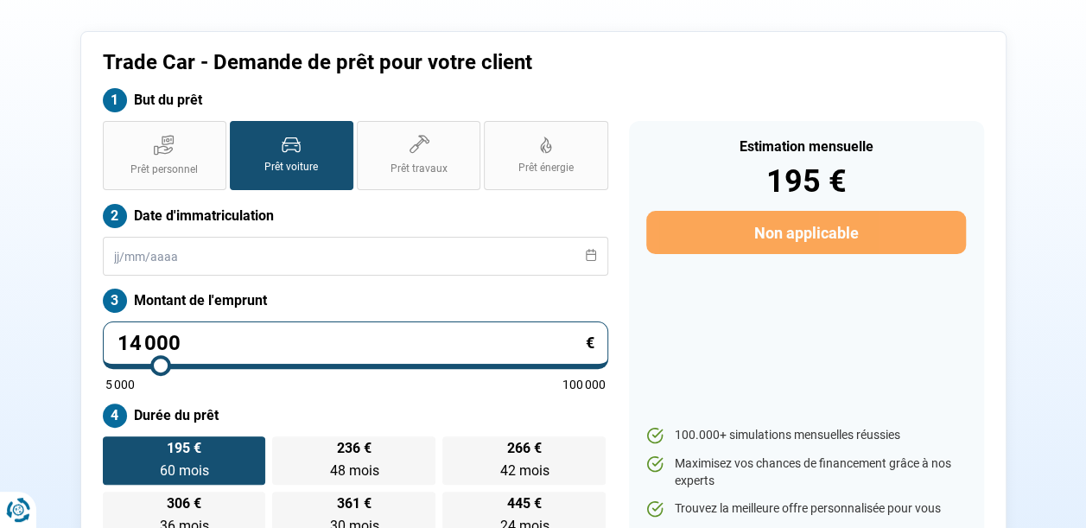
click at [160, 367] on input "range" at bounding box center [355, 365] width 500 height 3
click at [31, 397] on section "Trade Car - Demande de prêt pour votre client But du prêt Prêt personnel Prêt v…" at bounding box center [543, 295] width 1086 height 638
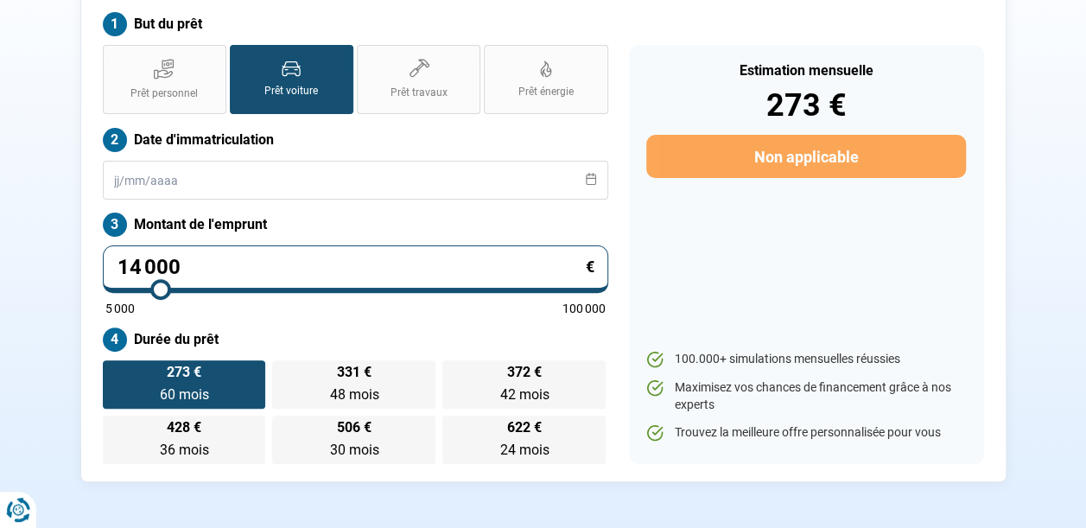
scroll to position [156, 0]
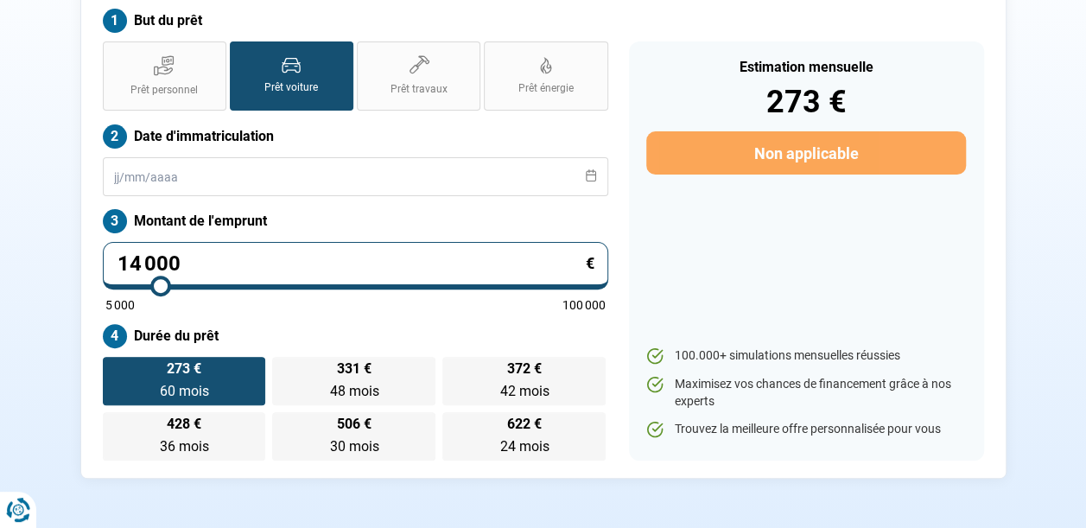
type input "14 750"
type input "14750"
type input "15 000"
type input "15000"
type input "15 250"
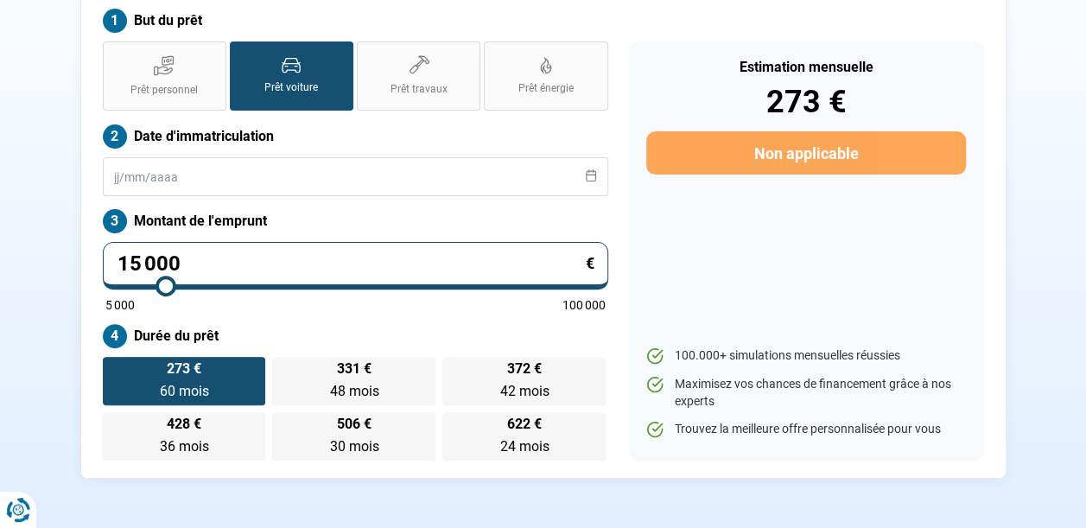
type input "15250"
type input "15 500"
type input "15500"
type input "15 750"
type input "15750"
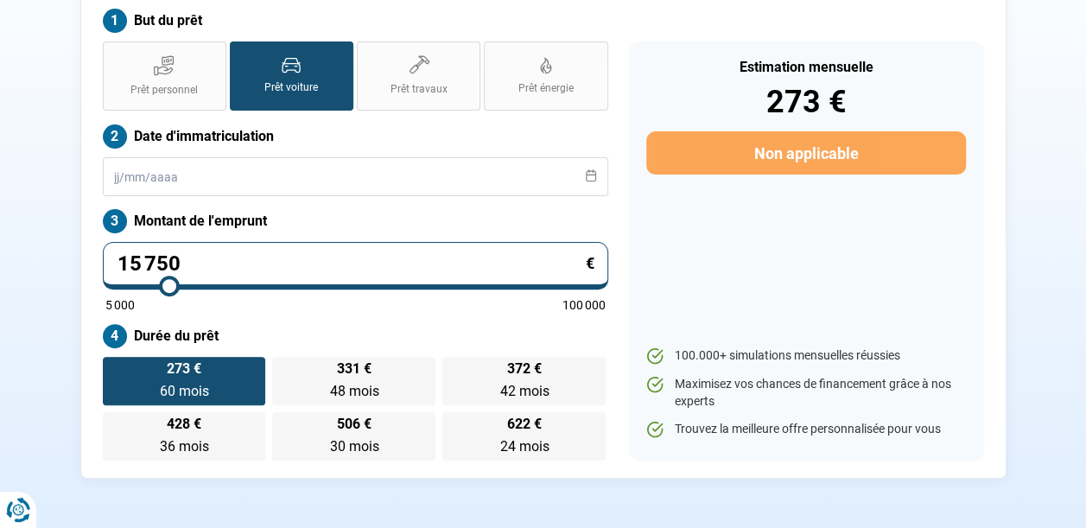
type input "16 000"
type input "16000"
type input "16 250"
type input "16250"
type input "16 500"
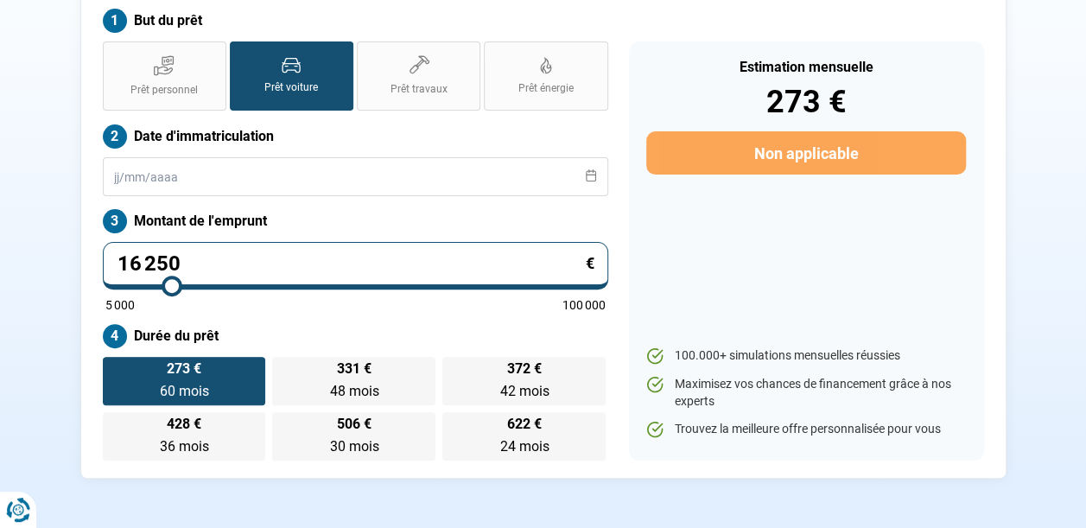
type input "16500"
type input "16 750"
type input "16750"
type input "17 000"
type input "17000"
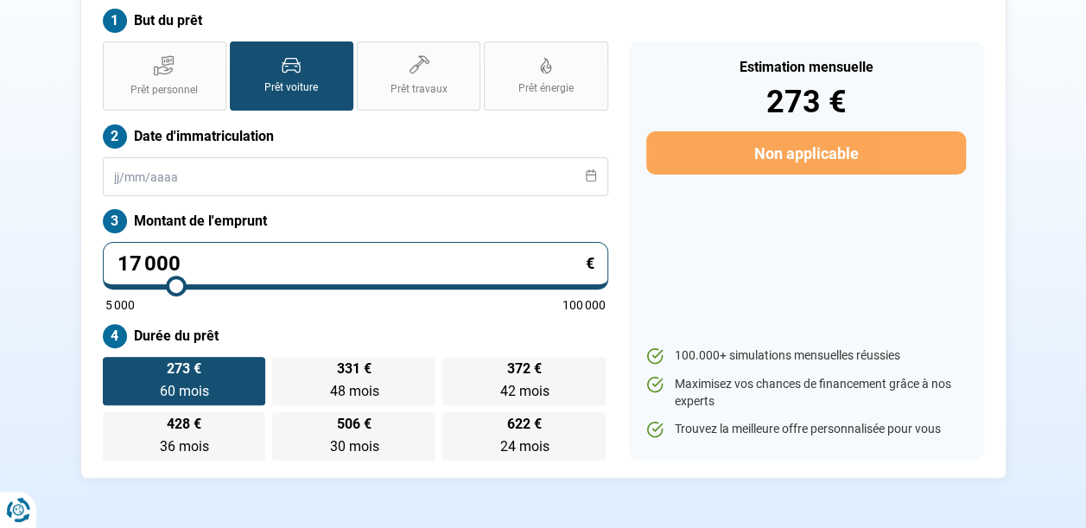
type input "17 250"
type input "17250"
type input "17 500"
type input "17500"
type input "17 750"
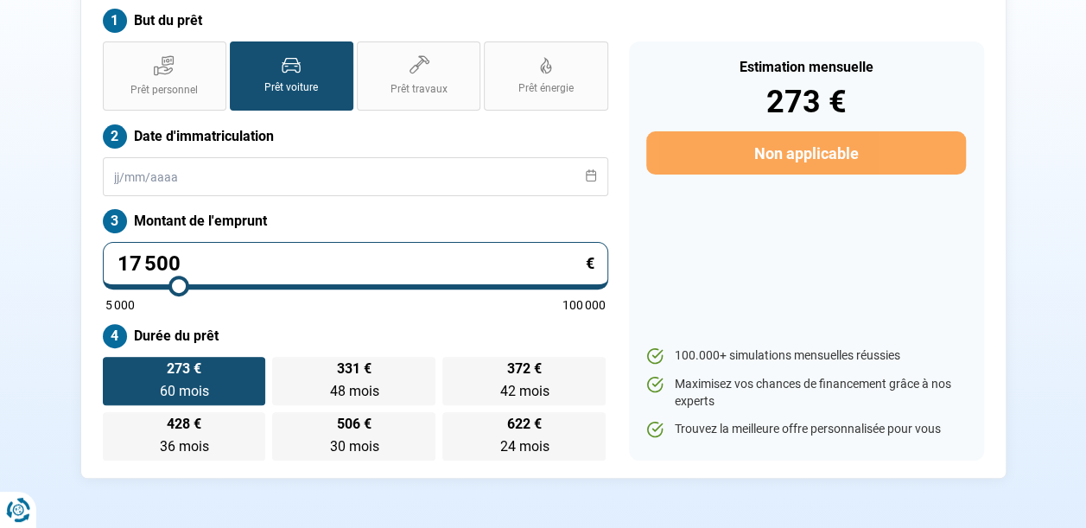
type input "17750"
type input "18 000"
type input "18000"
type input "18 250"
type input "18250"
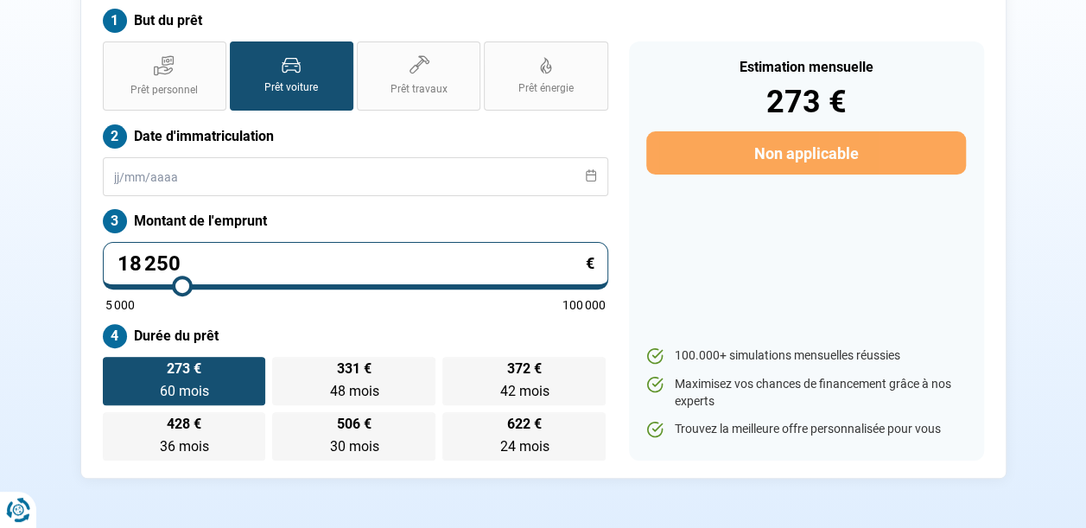
type input "18 000"
type input "18000"
type input "17 750"
drag, startPoint x: 163, startPoint y: 284, endPoint x: 180, endPoint y: 289, distance: 17.0
type input "17750"
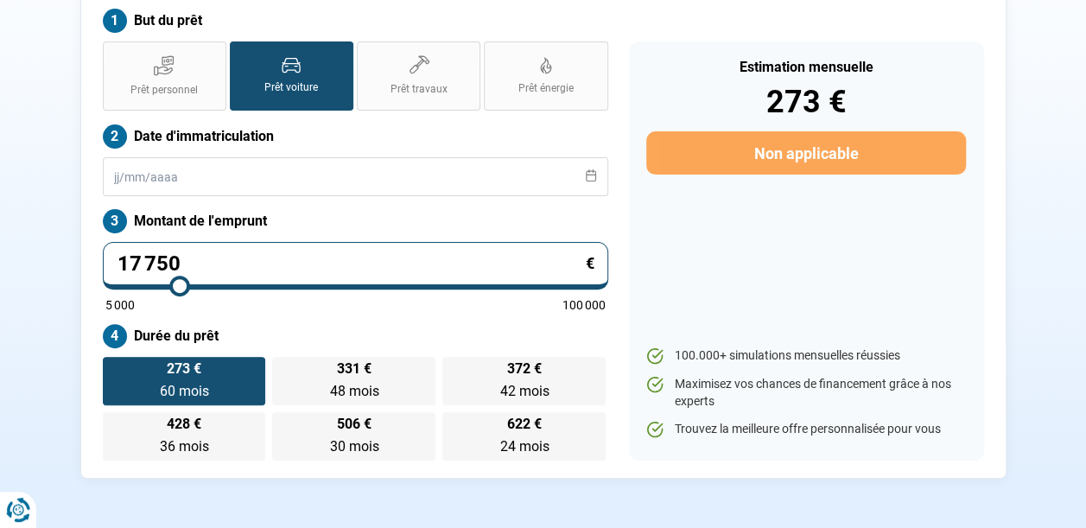
click at [180, 288] on input "range" at bounding box center [355, 285] width 500 height 3
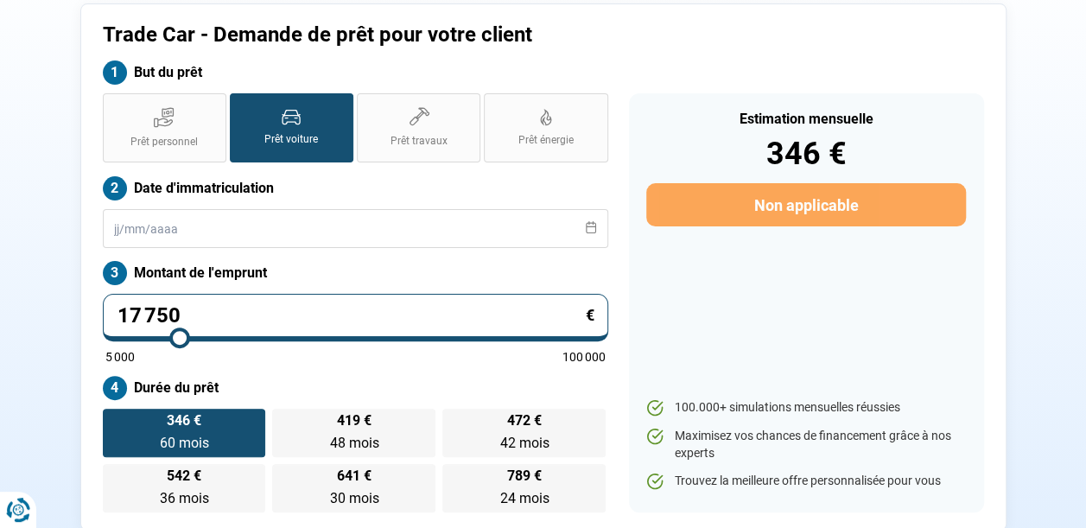
scroll to position [76, 0]
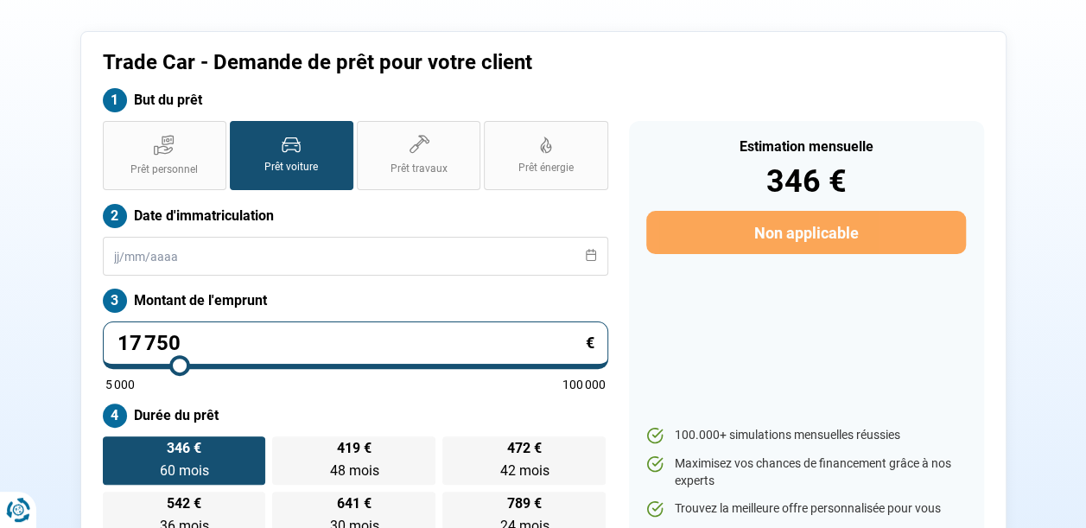
type input "18 000"
type input "18000"
type input "18 250"
type input "18250"
type input "18 500"
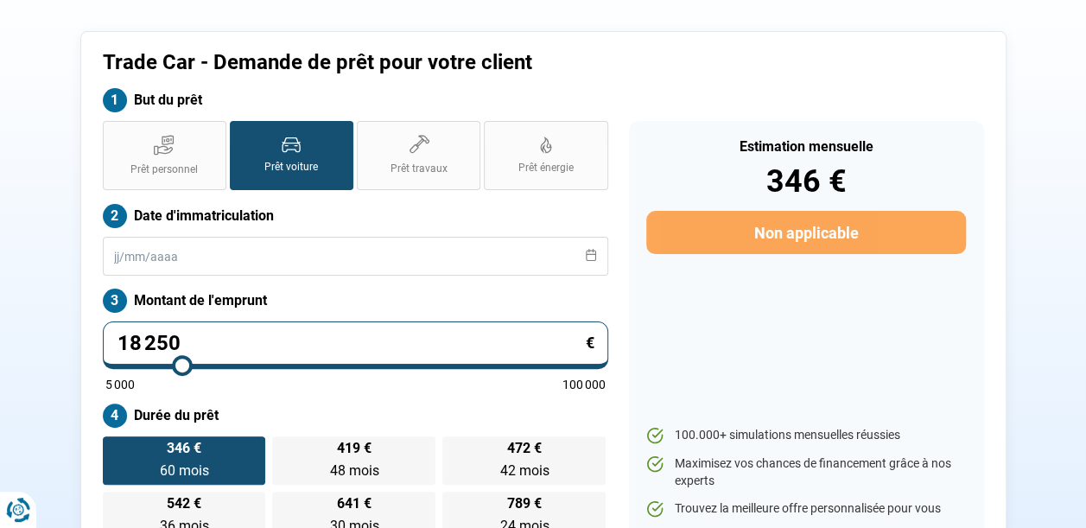
type input "18500"
type input "18 250"
type input "18250"
type input "18 000"
type input "18000"
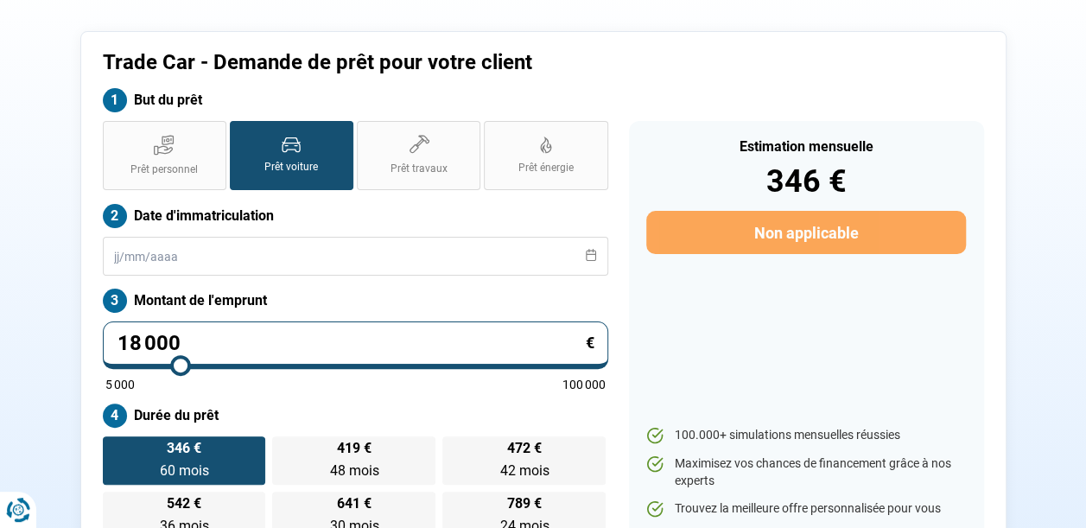
click at [181, 367] on input "range" at bounding box center [355, 365] width 500 height 3
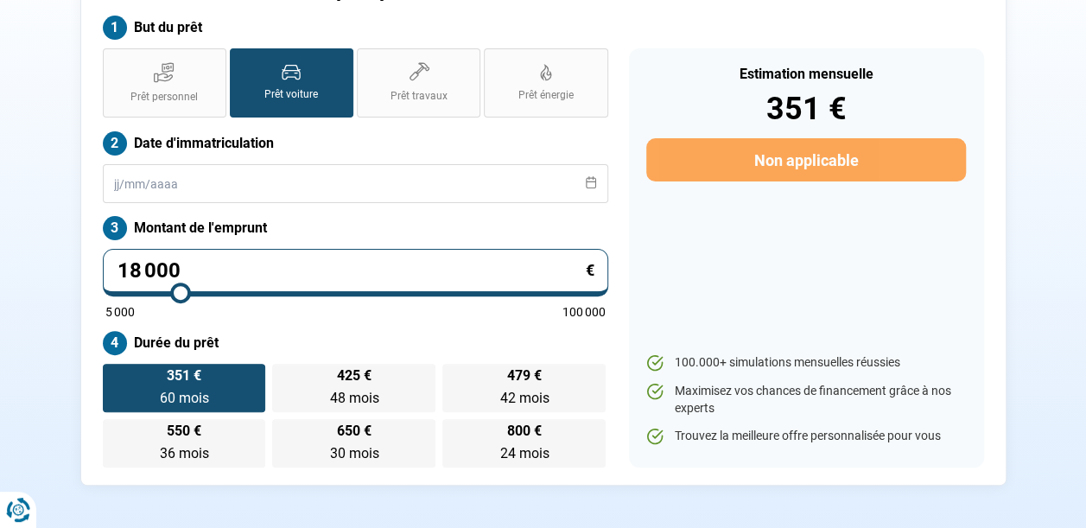
scroll to position [156, 0]
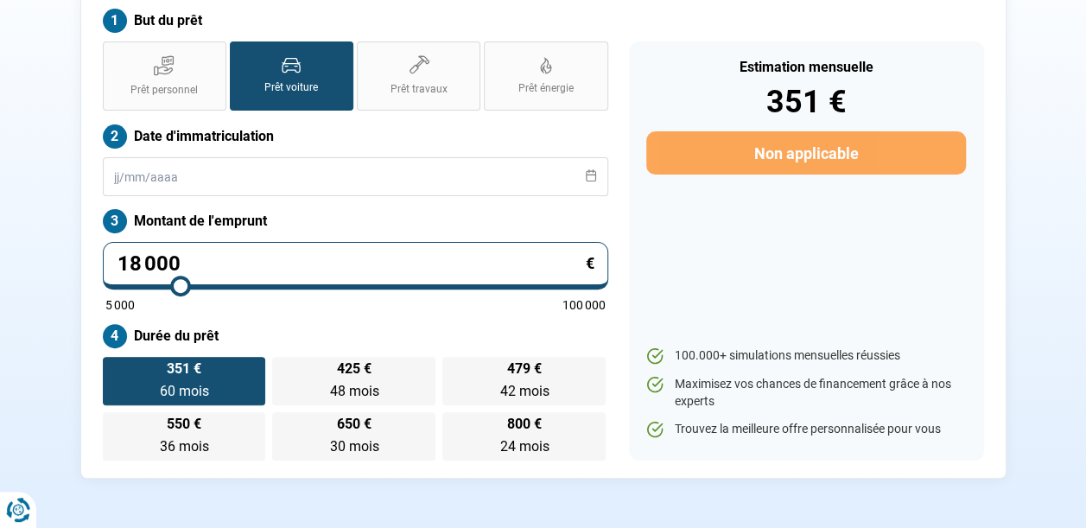
type input "18 250"
type input "18250"
type input "18 500"
type input "18500"
type input "18 750"
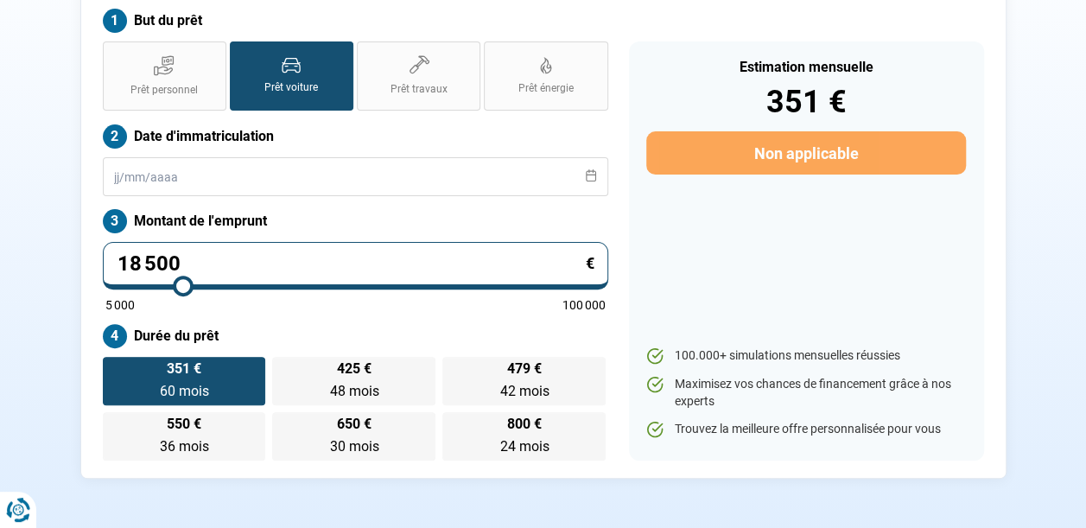
type input "18750"
type input "19 000"
type input "19000"
type input "19 250"
type input "19250"
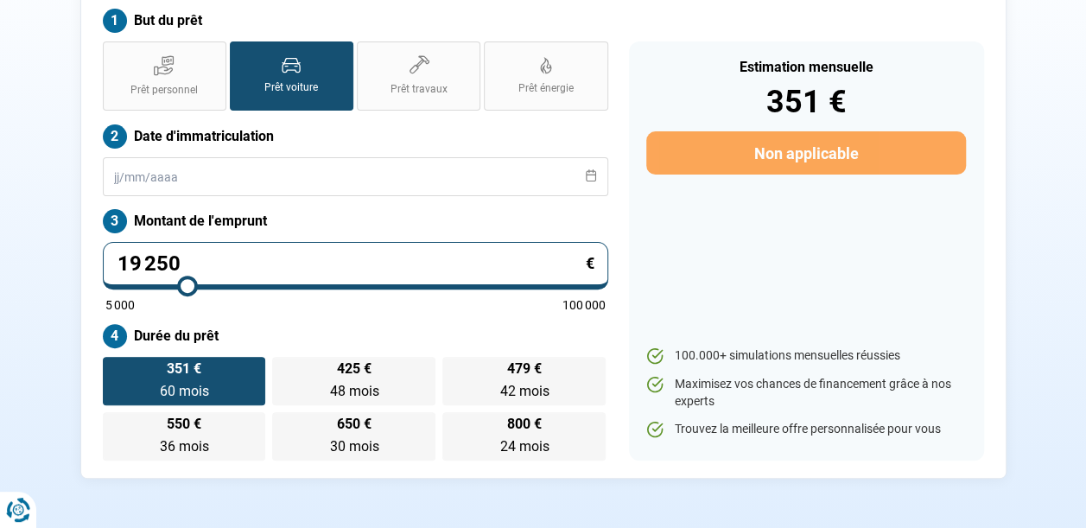
type input "19 500"
click at [189, 288] on input "range" at bounding box center [355, 285] width 500 height 3
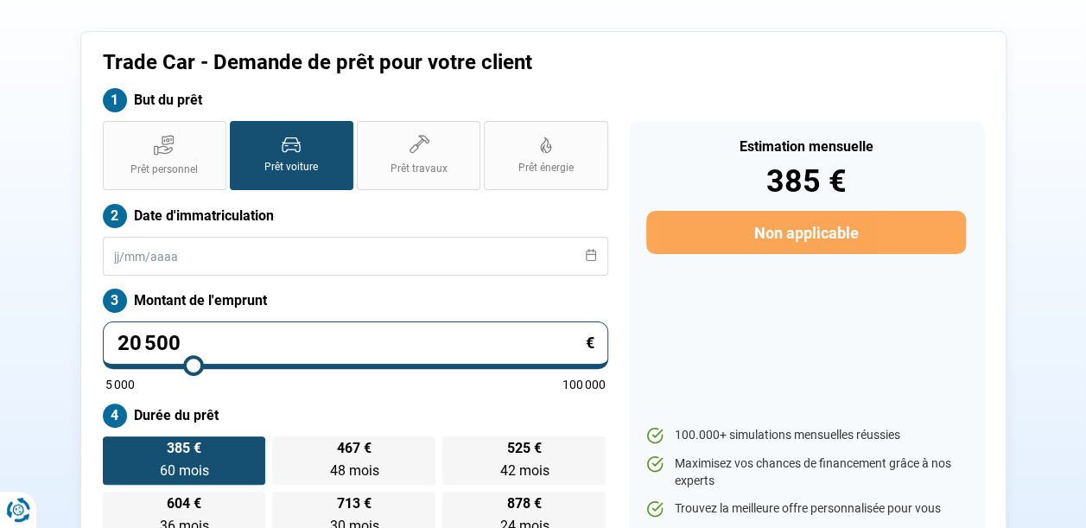
click at [194, 367] on input "range" at bounding box center [355, 365] width 500 height 3
click at [190, 367] on input "range" at bounding box center [355, 365] width 500 height 3
drag, startPoint x: 189, startPoint y: 366, endPoint x: 181, endPoint y: 370, distance: 9.3
click at [181, 367] on input "range" at bounding box center [355, 365] width 500 height 3
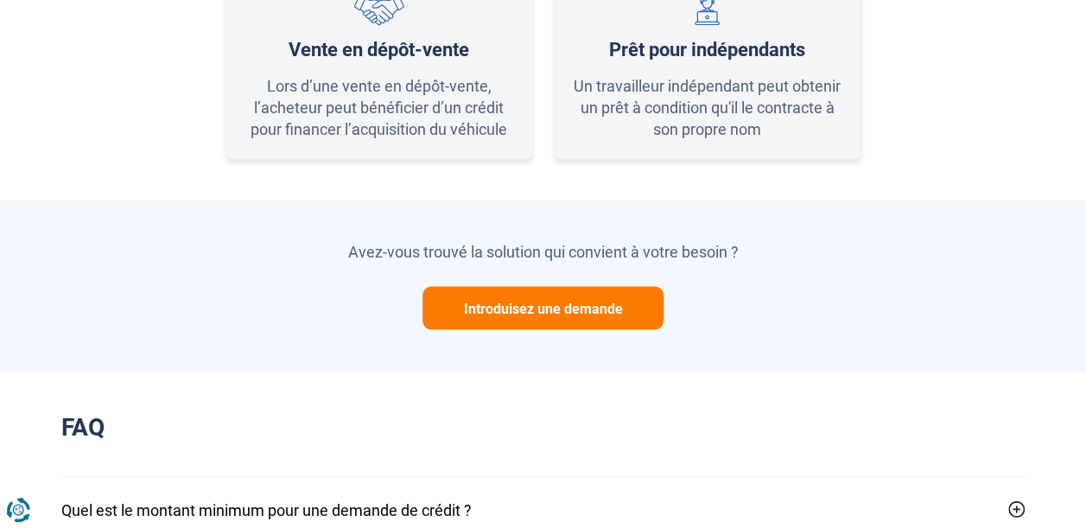
scroll to position [1397, 0]
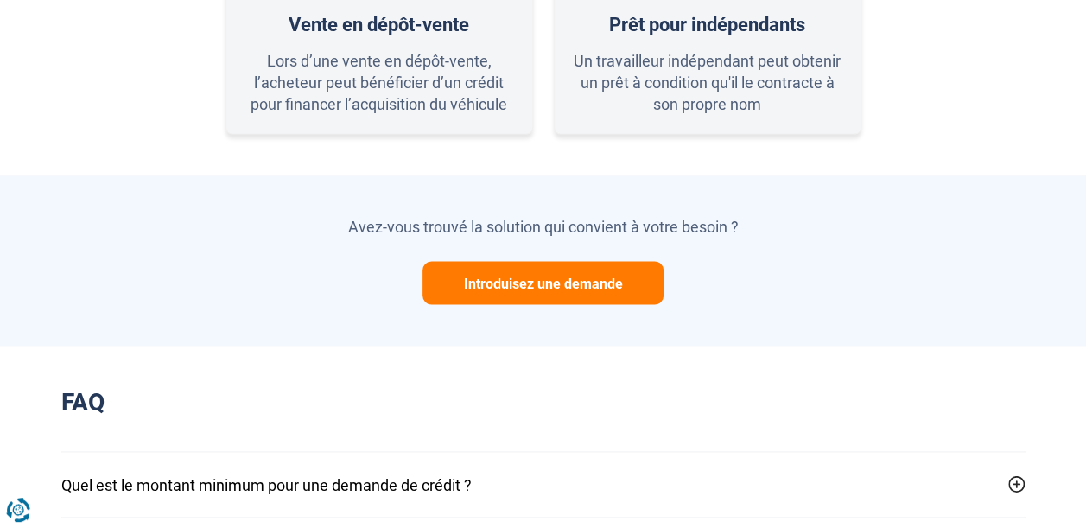
click at [620, 283] on button "Introduisez une demande" at bounding box center [542, 282] width 241 height 43
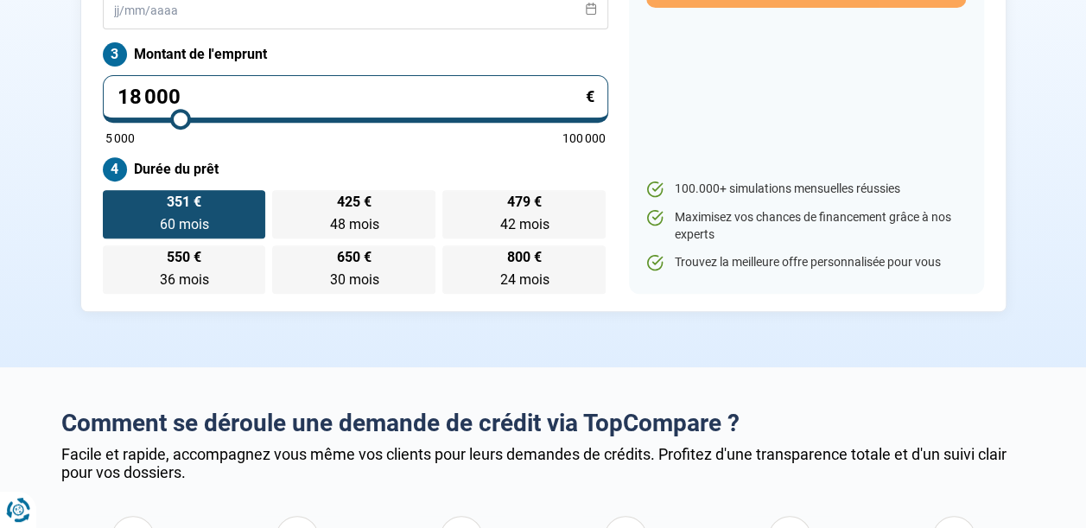
scroll to position [0, 0]
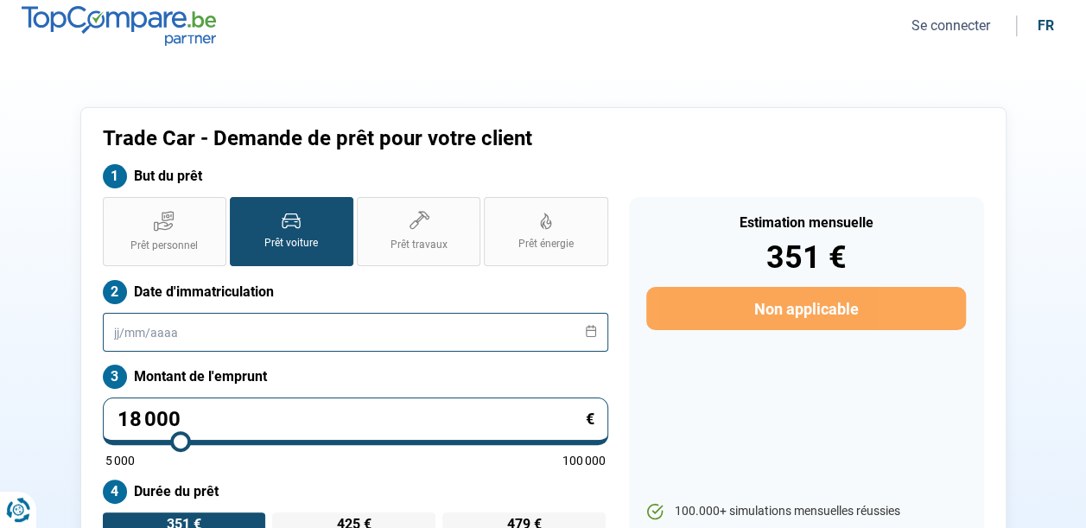
click at [114, 339] on input "text" at bounding box center [355, 332] width 505 height 39
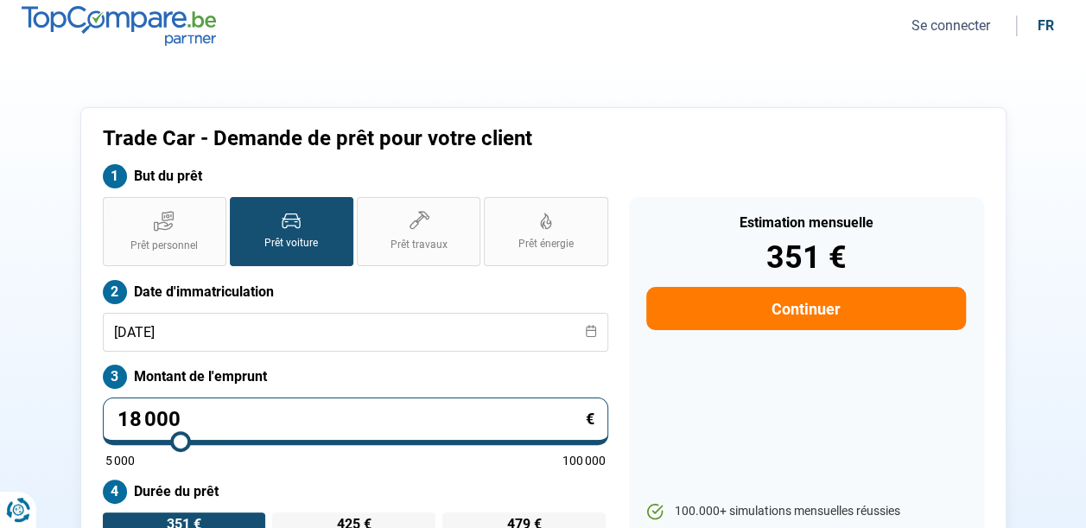
click at [26, 354] on section "Trade Car - Demande de prêt pour votre client But du prêt Prêt personnel Prêt v…" at bounding box center [543, 371] width 1086 height 638
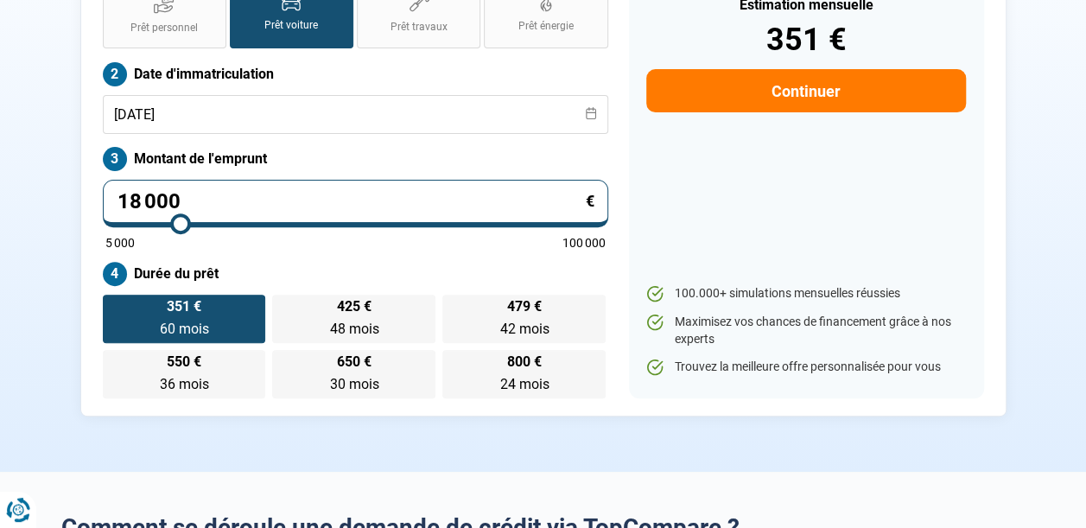
scroll to position [228, 0]
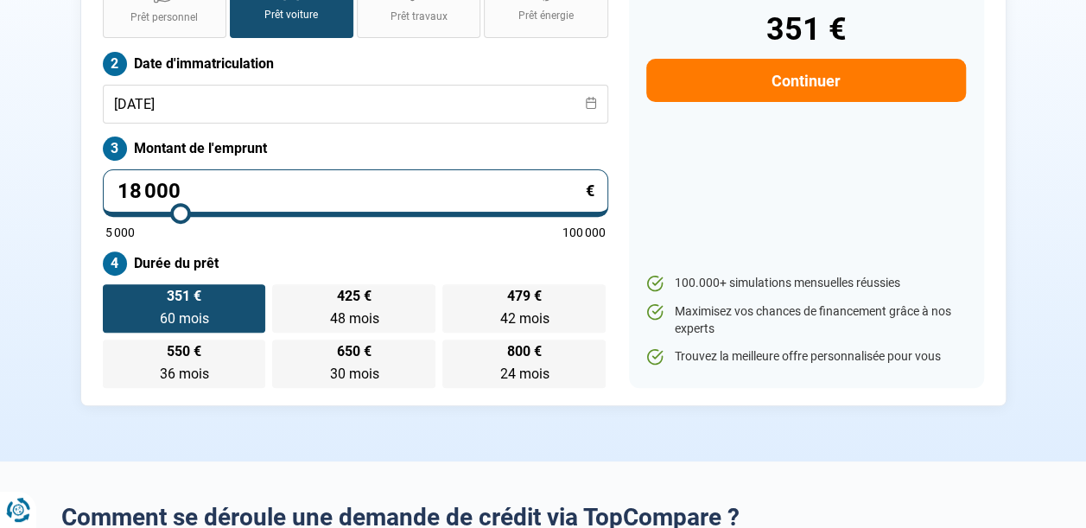
click at [885, 86] on button "Continuer" at bounding box center [805, 80] width 319 height 43
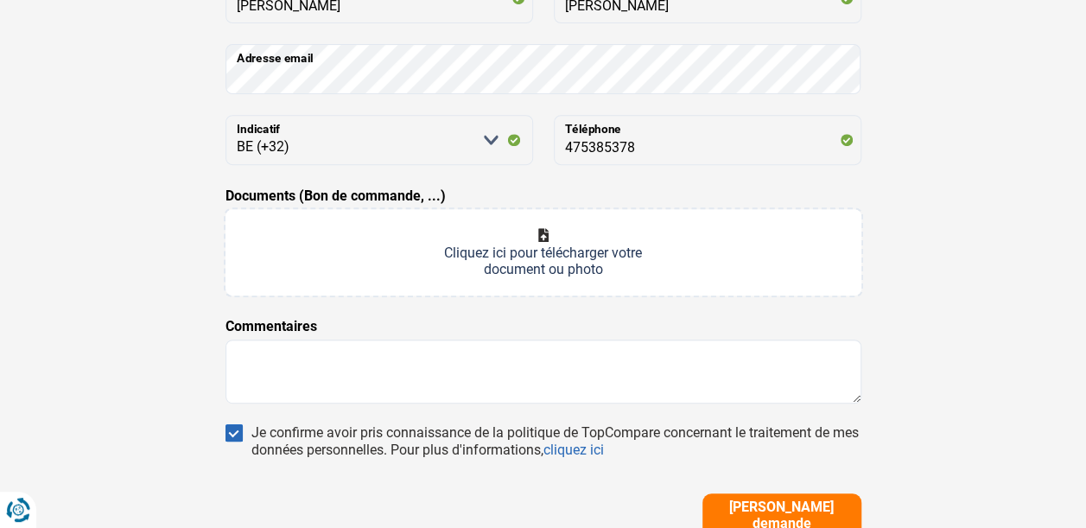
scroll to position [324, 0]
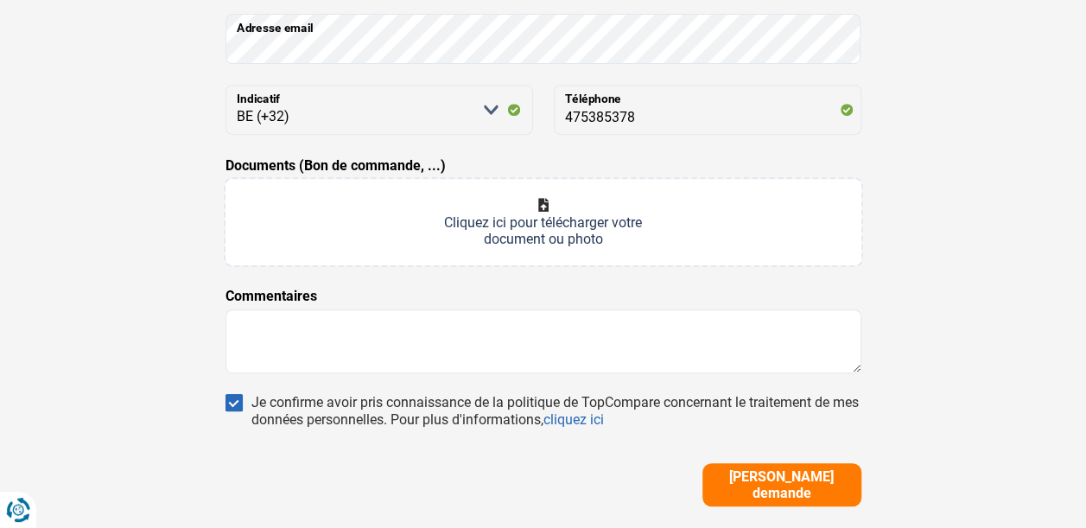
click at [542, 208] on input "Documents (Bon de commande, ...)" at bounding box center [543, 222] width 636 height 86
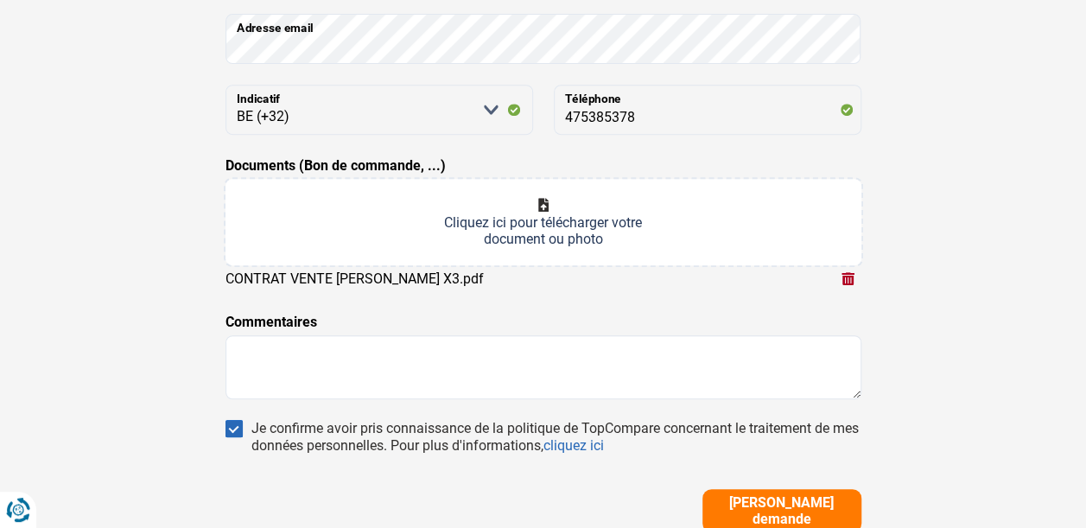
click at [735, 509] on span "[PERSON_NAME] demande" at bounding box center [782, 510] width 149 height 33
